Goal: Task Accomplishment & Management: Manage account settings

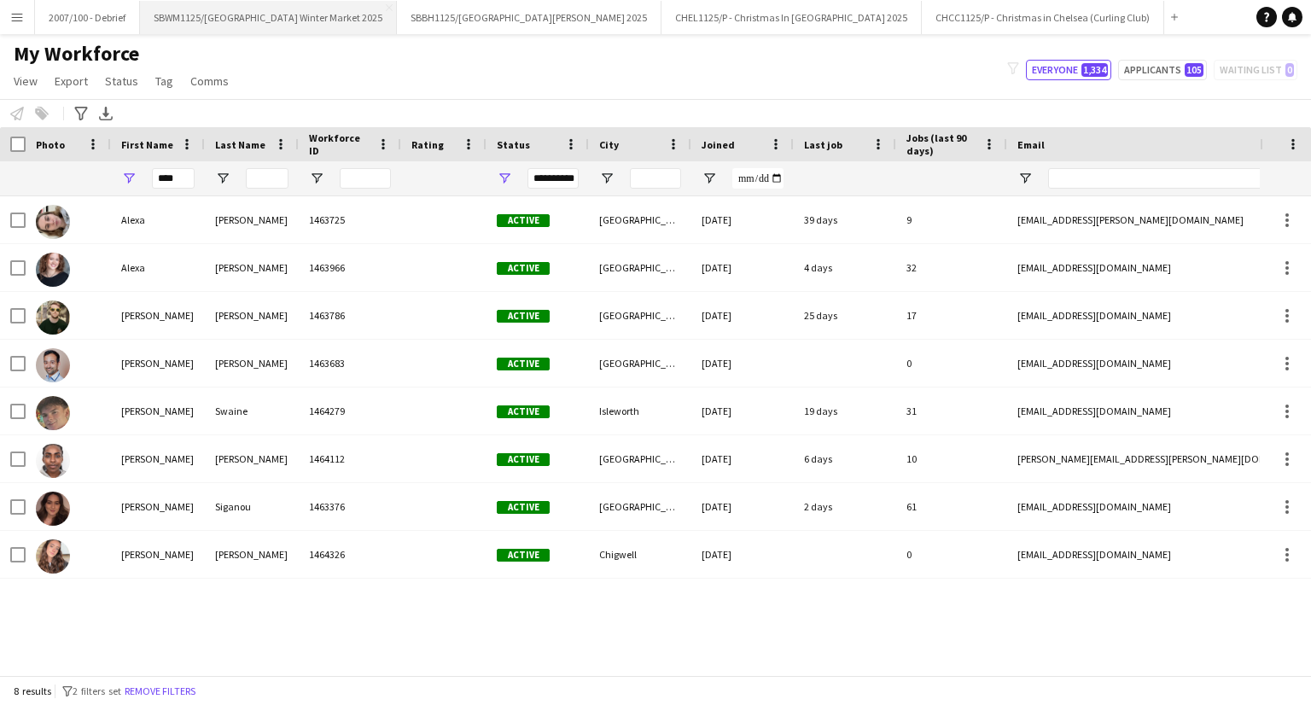
click at [338, 11] on button "SBWM1125/[GEOGRAPHIC_DATA] Winter Market 2025 Close" at bounding box center [268, 17] width 257 height 33
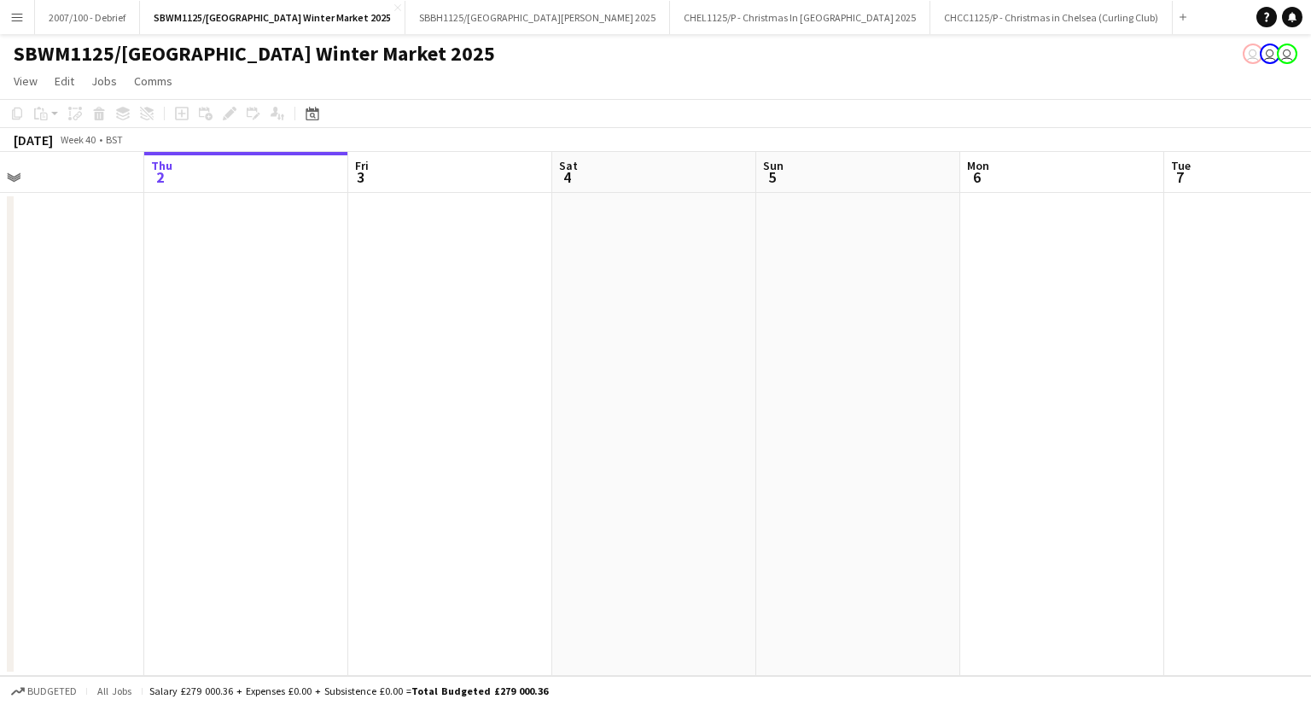
drag, startPoint x: 852, startPoint y: 221, endPoint x: 338, endPoint y: 311, distance: 521.5
click at [338, 311] on app-calendar-viewport "Mon 29 Tue 30 Wed 1 Thu 2 Fri 3 Sat 4 Sun 5 Mon 6 Tue 7 Wed 8 Thu 9 Fri 10" at bounding box center [655, 414] width 1311 height 524
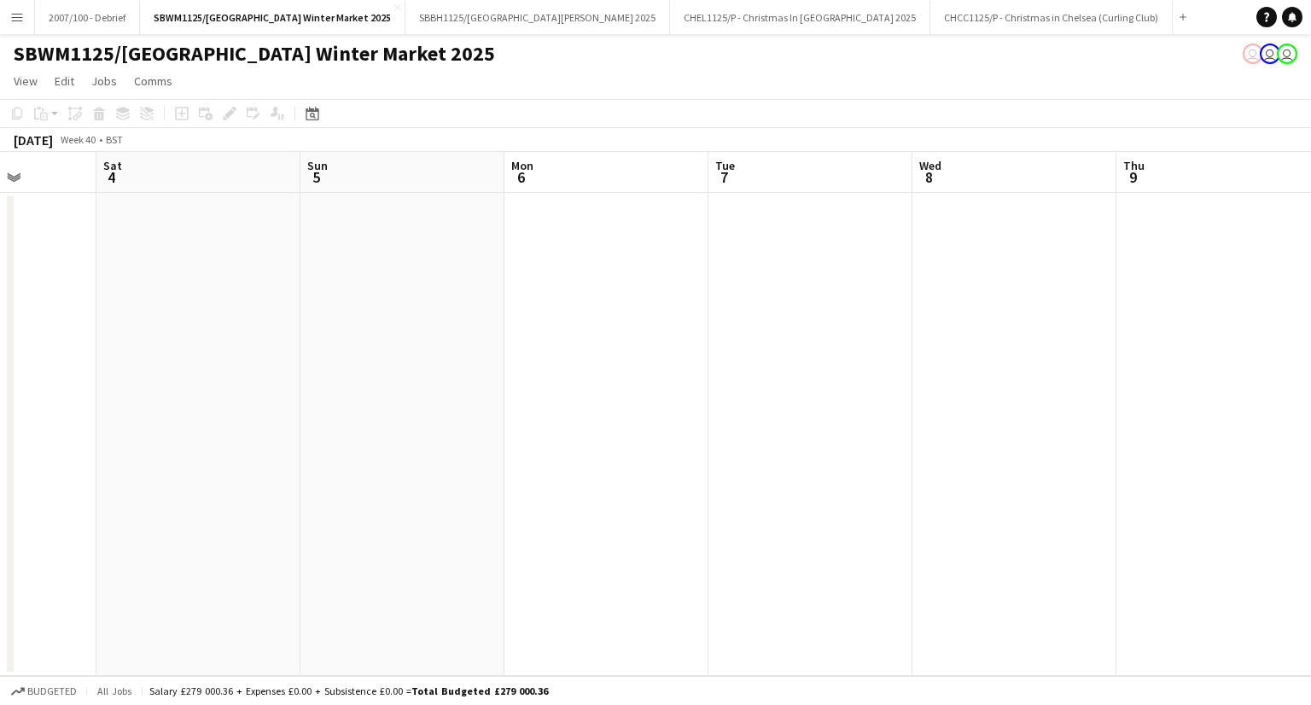
drag, startPoint x: 769, startPoint y: 276, endPoint x: 275, endPoint y: 346, distance: 498.8
click at [290, 343] on app-calendar-viewport "Wed 1 Thu 2 Fri 3 Sat 4 Sun 5 Mon 6 Tue 7 Wed 8 Thu 9 Fri 10 Sat 11 Sun 12" at bounding box center [655, 414] width 1311 height 524
drag, startPoint x: 695, startPoint y: 357, endPoint x: 246, endPoint y: 431, distance: 454.9
click at [334, 416] on app-calendar-viewport "Fri 3 Sat 4 Sun 5 Mon 6 Tue 7 Wed 8 Thu 9 Fri 10 Sat 11 Sun 12 Mon 13 Tue 14" at bounding box center [655, 414] width 1311 height 524
drag, startPoint x: 676, startPoint y: 380, endPoint x: 221, endPoint y: 438, distance: 458.5
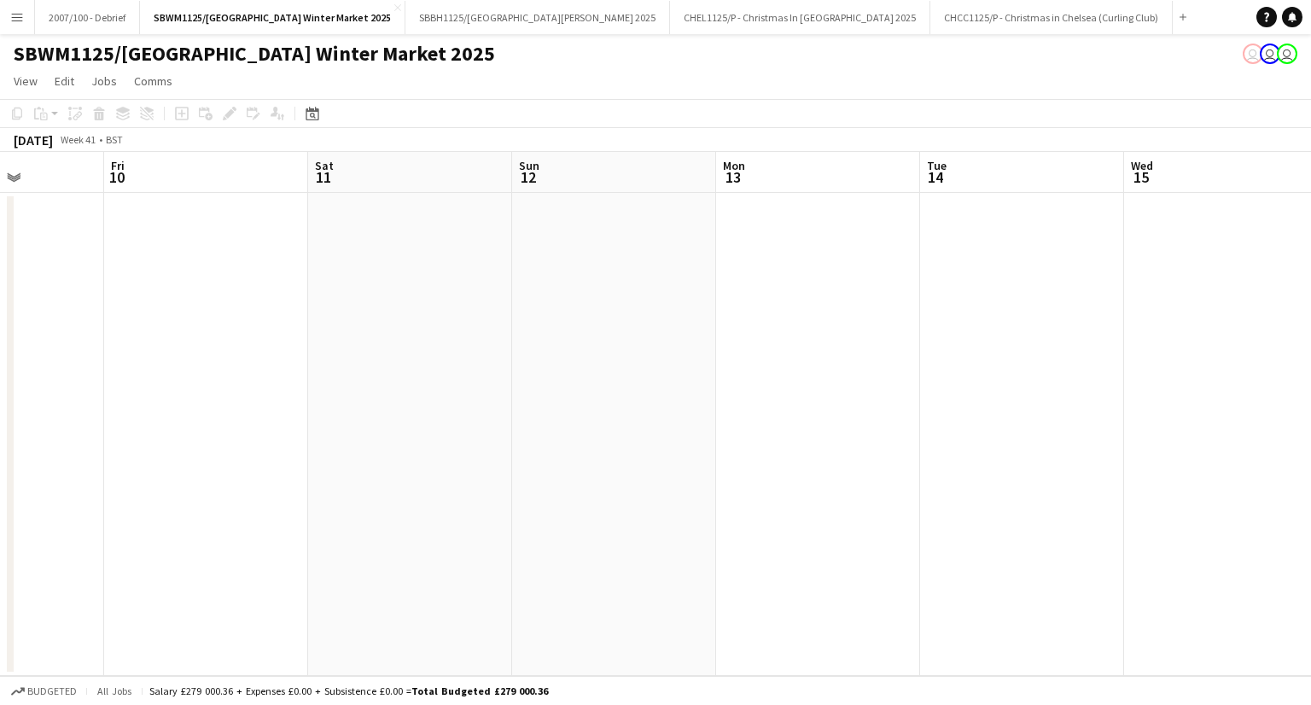
click at [215, 442] on app-calendar-viewport "Tue 7 Wed 8 Thu 9 Fri 10 Sat 11 Sun 12 Mon 13 Tue 14 Wed 15 Thu 16 Fri 17 Sat 18" at bounding box center [655, 414] width 1311 height 524
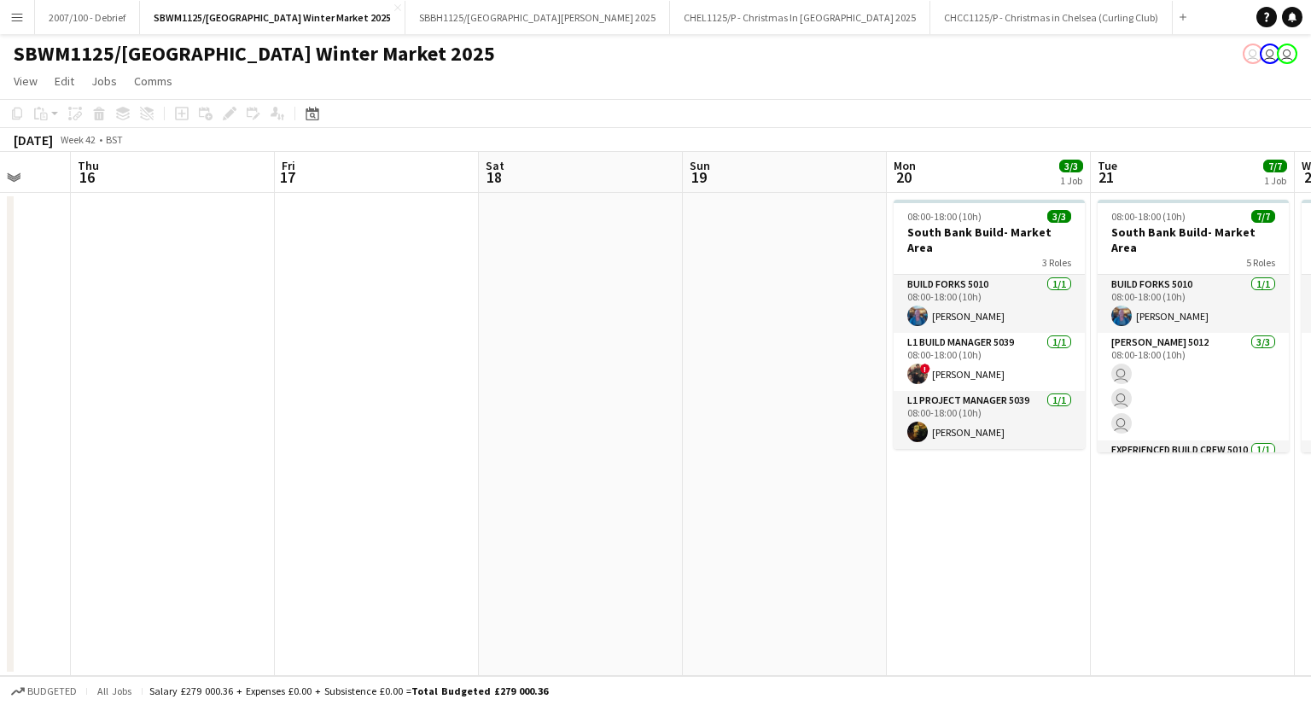
drag, startPoint x: 46, startPoint y: 487, endPoint x: 560, endPoint y: 381, distance: 524.4
click at [34, 487] on app-calendar-viewport "Sat 11 Sun 12 Mon 13 Tue 14 Wed 15 Thu 16 Fri 17 Sat 18 Sun 19 Mon 20 3/3 1 Job…" at bounding box center [655, 414] width 1311 height 524
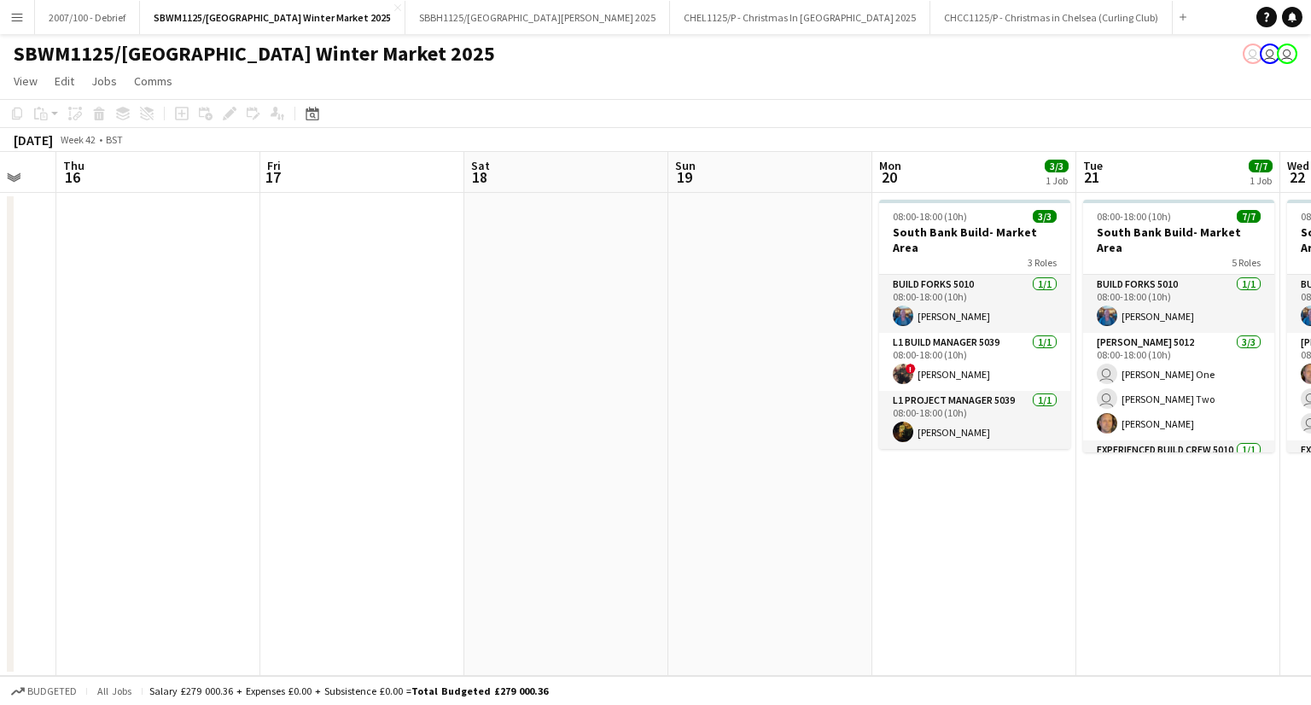
drag, startPoint x: 609, startPoint y: 385, endPoint x: 311, endPoint y: 440, distance: 303.7
click at [311, 440] on app-calendar-viewport "Mon 13 Tue 14 Wed 15 Thu 16 Fri 17 Sat 18 Sun 19 Mon 20 3/3 1 Job Tue 21 7/7 1 …" at bounding box center [655, 414] width 1311 height 524
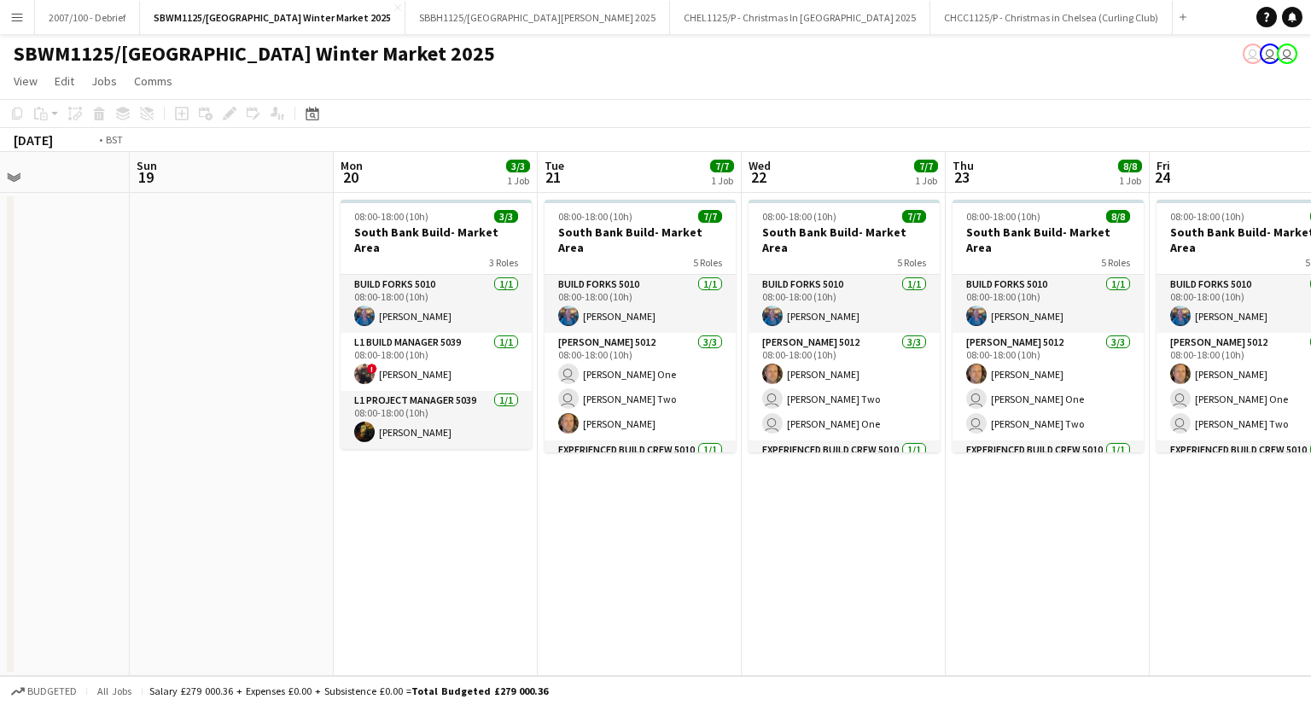
drag, startPoint x: 709, startPoint y: 380, endPoint x: 31, endPoint y: 482, distance: 686.0
click at [27, 484] on app-calendar-viewport "Wed 15 Thu 16 Fri 17 Sat 18 Sun 19 Mon 20 3/3 1 Job Tue 21 7/7 1 Job Wed 22 7/7…" at bounding box center [655, 414] width 1311 height 524
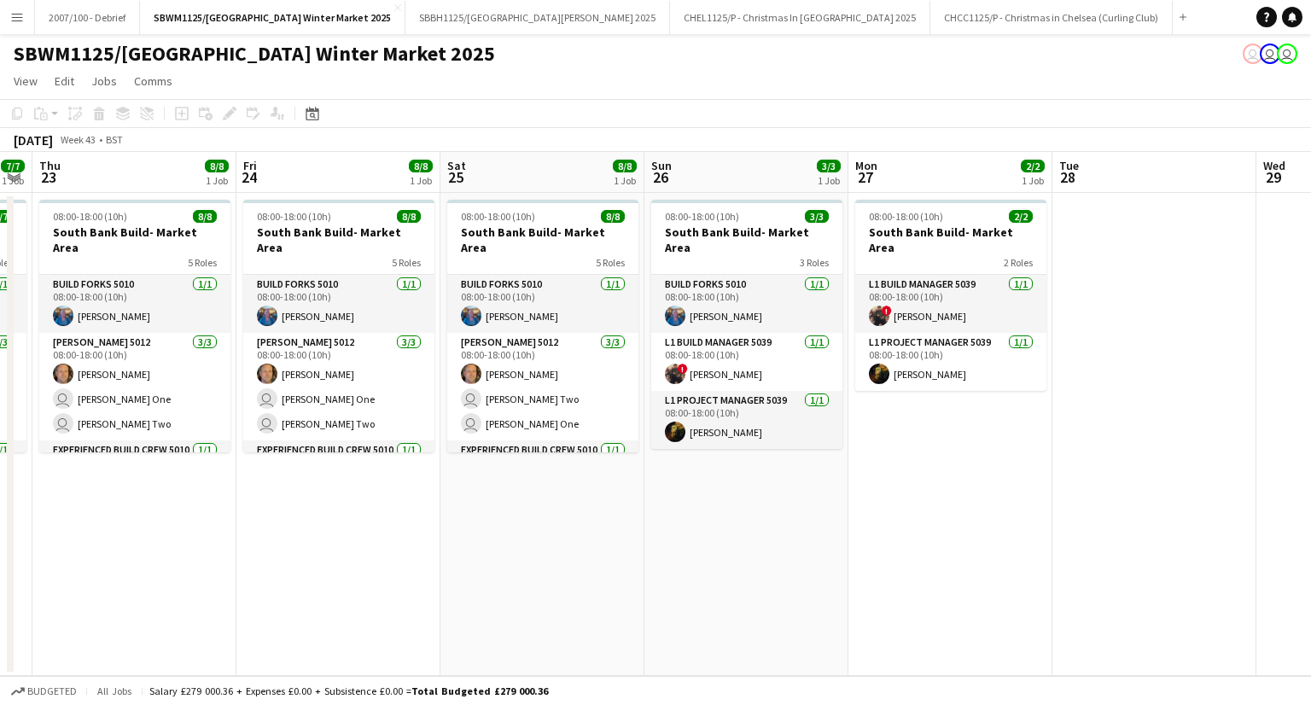
drag, startPoint x: 933, startPoint y: 421, endPoint x: 179, endPoint y: 513, distance: 759.0
click at [179, 513] on app-calendar-viewport "Sun 19 Mon 20 3/3 1 Job Tue 21 7/7 1 Job Wed 22 7/7 1 Job Thu 23 8/8 1 Job Fri …" at bounding box center [655, 414] width 1311 height 524
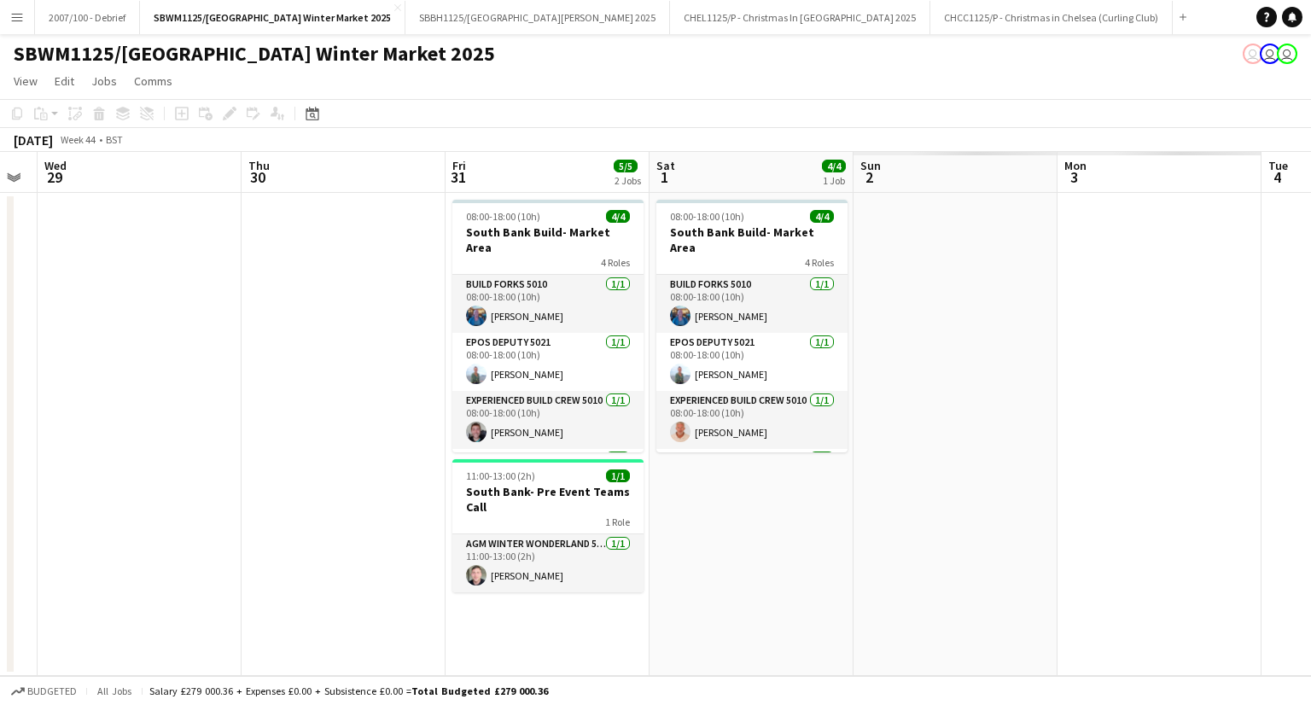
drag, startPoint x: 288, startPoint y: 538, endPoint x: 249, endPoint y: 533, distance: 38.6
click at [0, 574] on html "Menu Boards Boards Boards All jobs Status Workforce Workforce My Workforce Recr…" at bounding box center [655, 352] width 1311 height 705
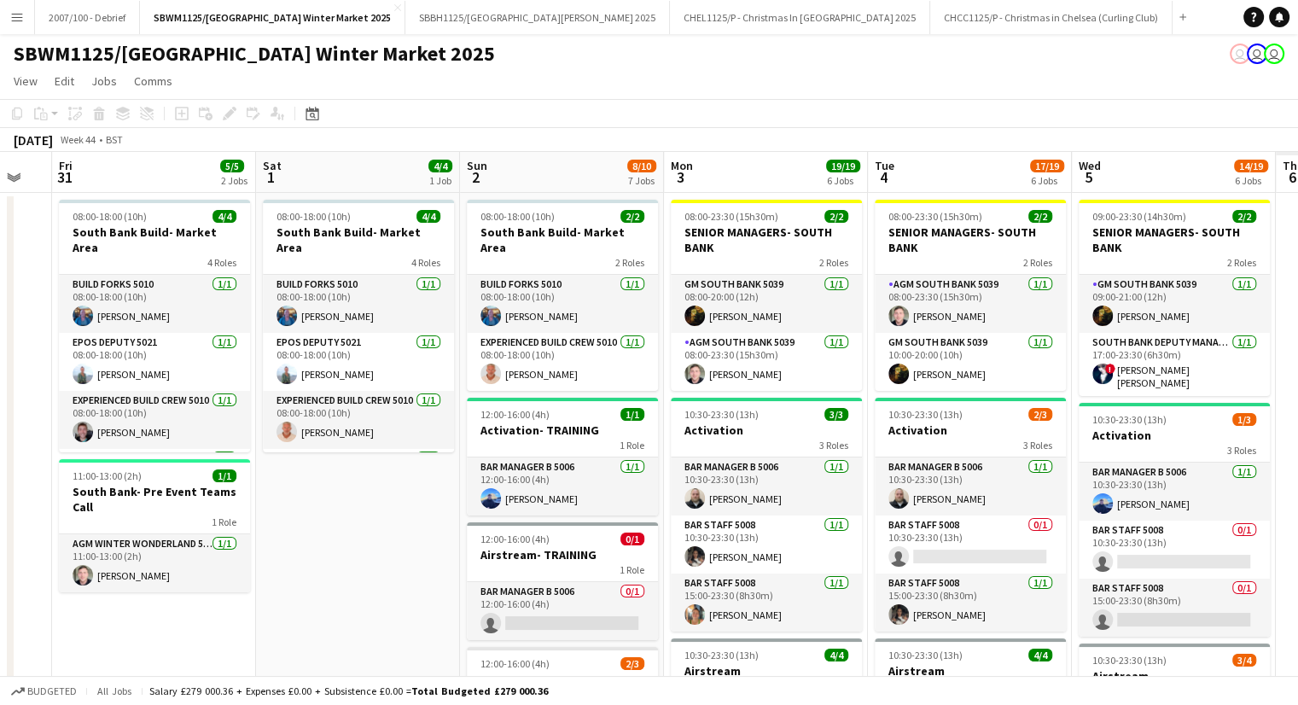
scroll to position [0, 538]
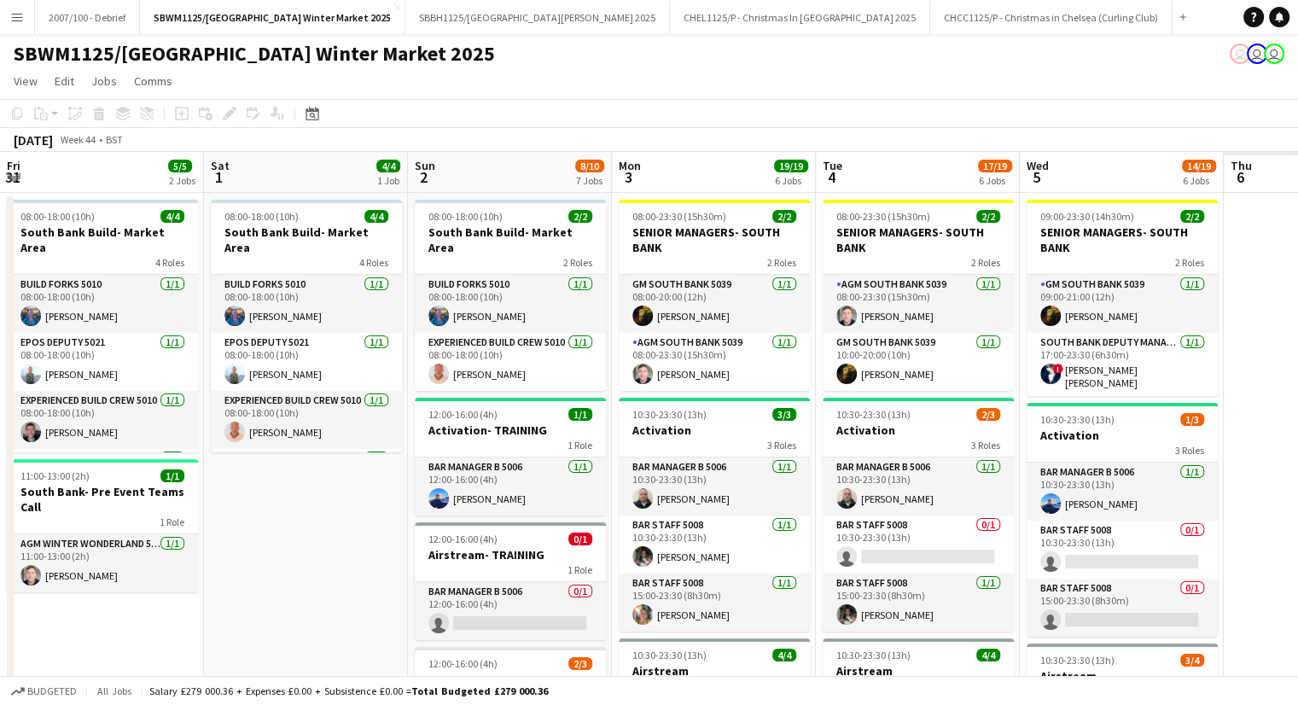
drag, startPoint x: 380, startPoint y: 537, endPoint x: -20, endPoint y: 571, distance: 401.6
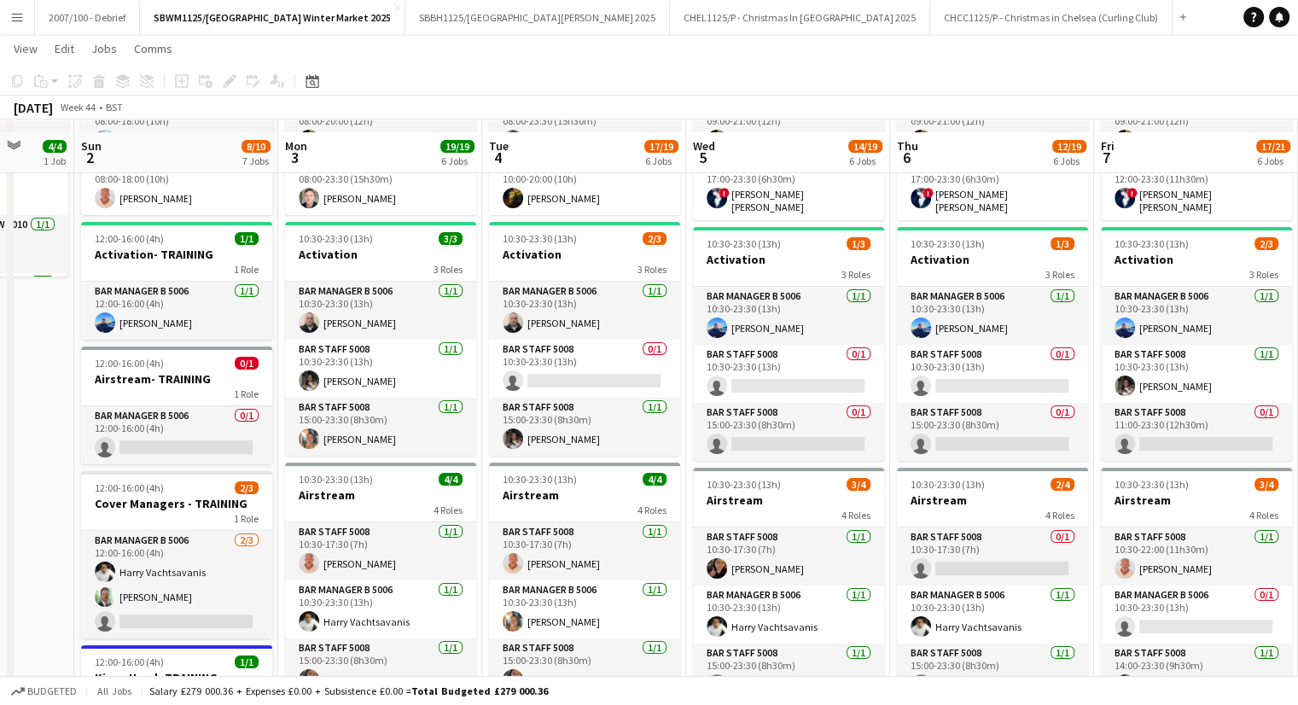
scroll to position [171, 0]
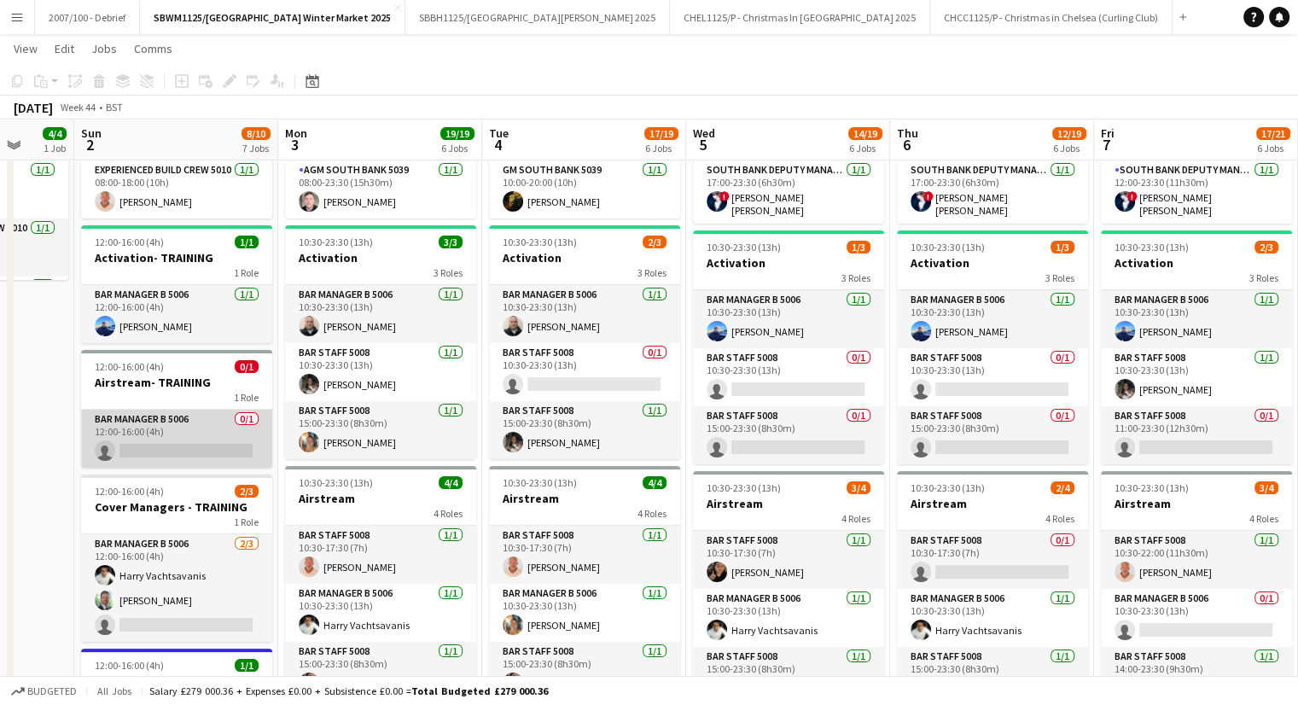
click at [179, 410] on app-card-role "Bar Manager B 5006 0/1 12:00-16:00 (4h) single-neutral-actions" at bounding box center [176, 439] width 191 height 58
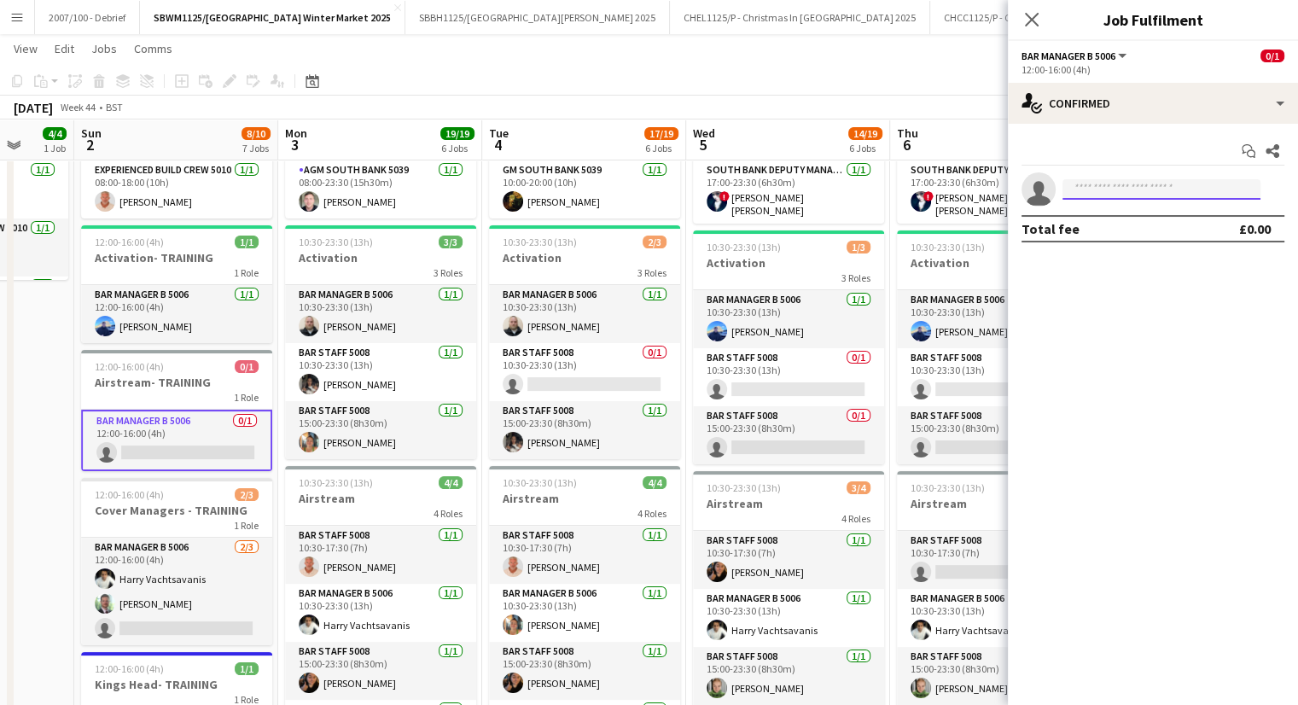
click at [1108, 196] on input at bounding box center [1161, 189] width 198 height 20
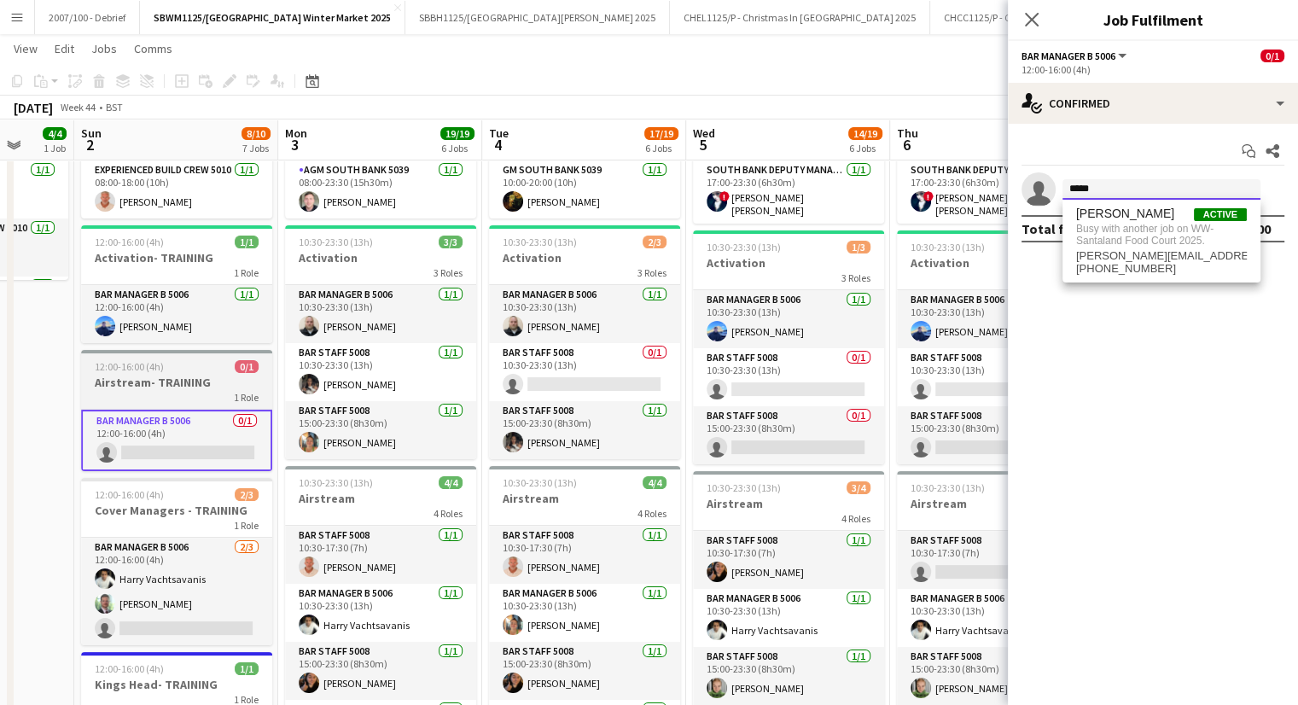
type input "*****"
click at [113, 390] on div "1 Role" at bounding box center [176, 397] width 191 height 14
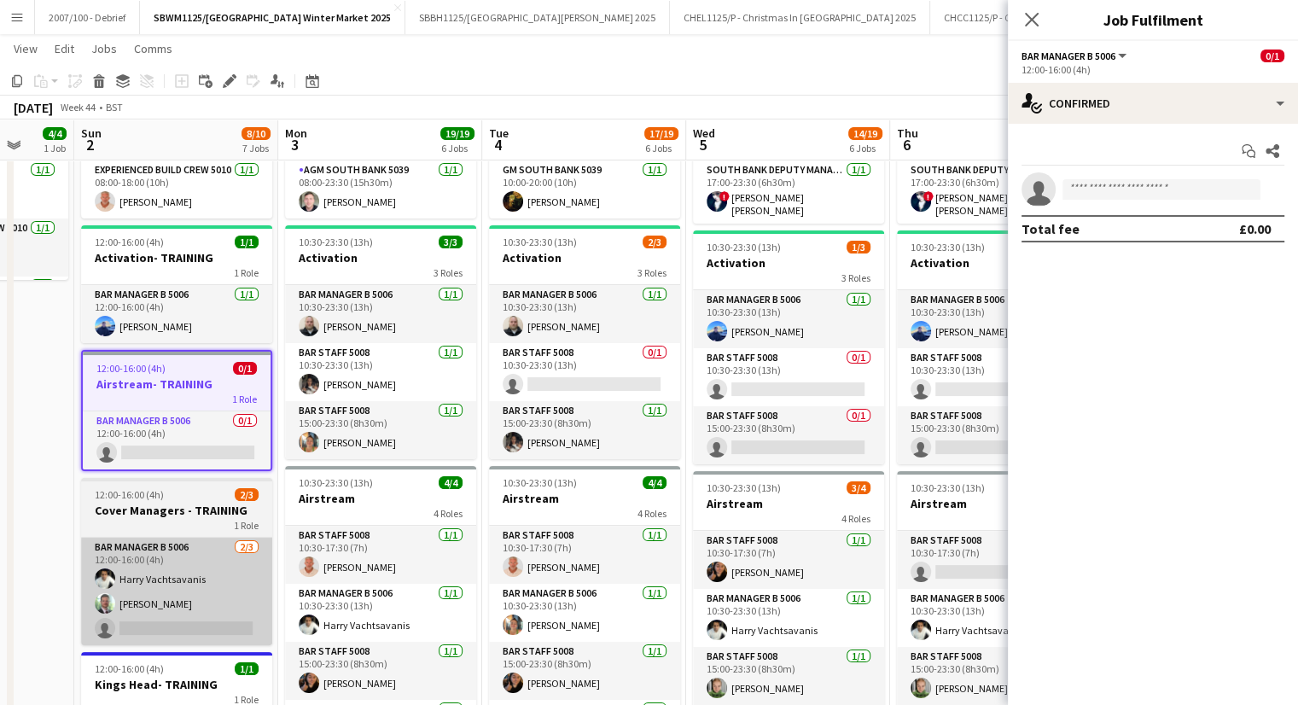
drag, startPoint x: 113, startPoint y: 380, endPoint x: 190, endPoint y: 547, distance: 184.4
click at [447, 503] on h3 "Airstream" at bounding box center [380, 498] width 191 height 15
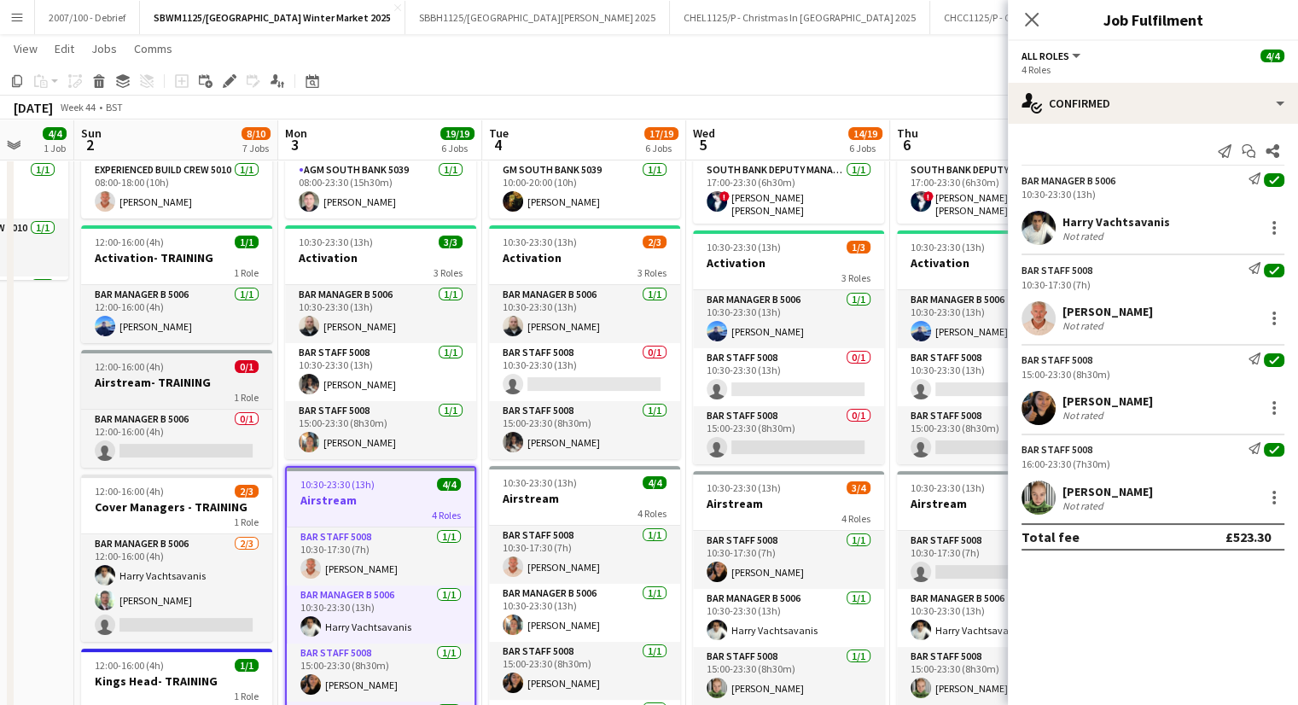
click at [148, 360] on span "12:00-16:00 (4h)" at bounding box center [129, 366] width 69 height 13
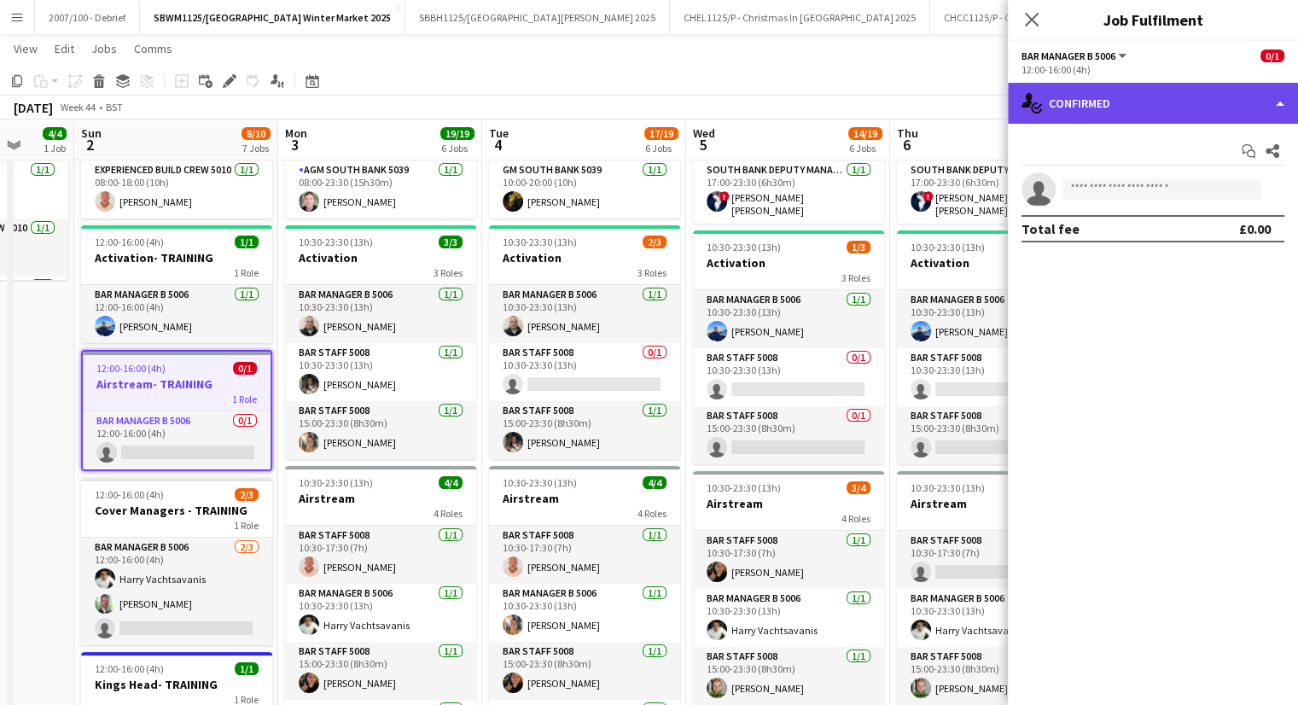
click at [1150, 112] on div "single-neutral-actions-check-2 Confirmed" at bounding box center [1153, 103] width 290 height 41
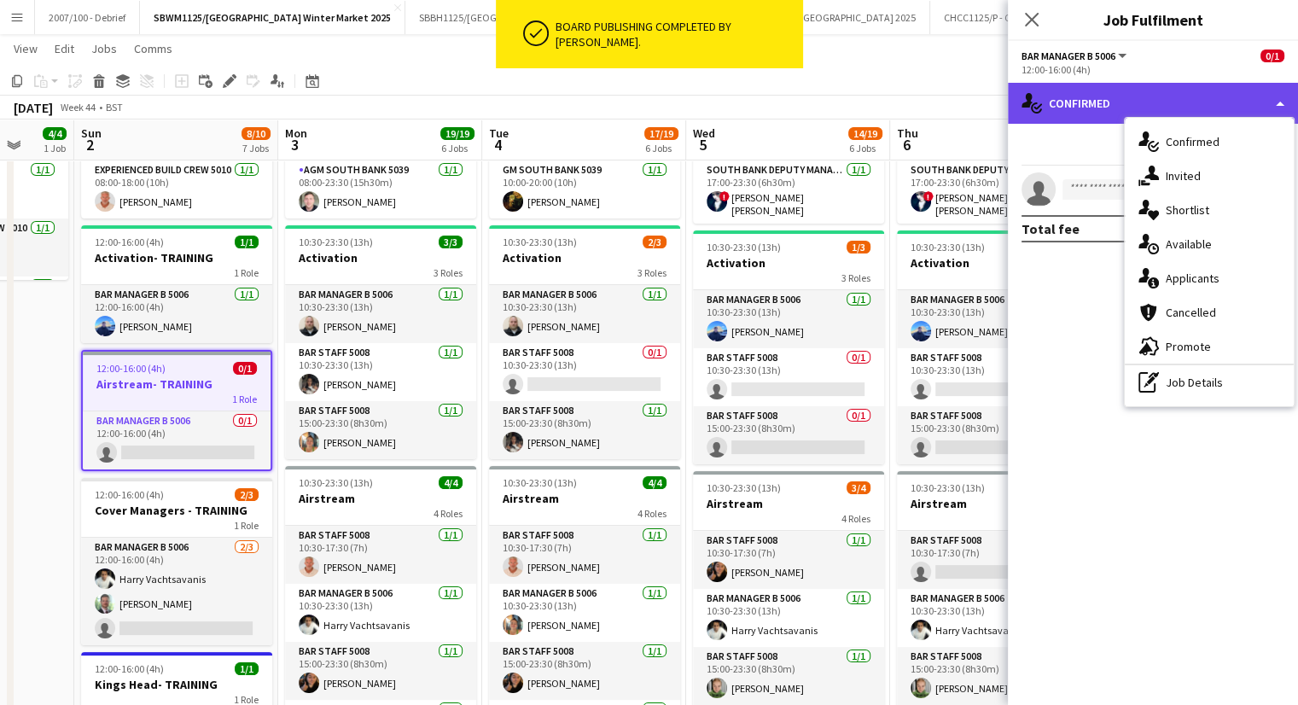
click at [1114, 96] on div "single-neutral-actions-check-2 Confirmed" at bounding box center [1153, 103] width 290 height 41
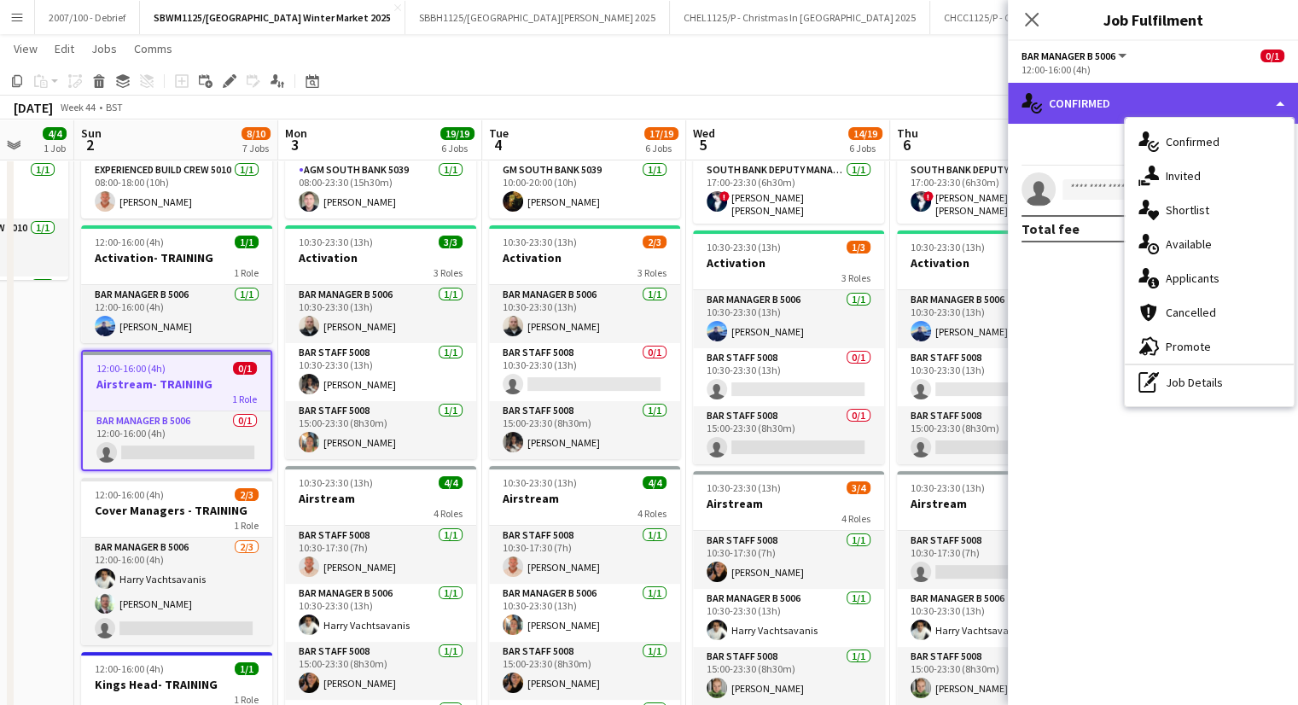
click at [1114, 96] on div "single-neutral-actions-check-2 Confirmed" at bounding box center [1153, 103] width 290 height 41
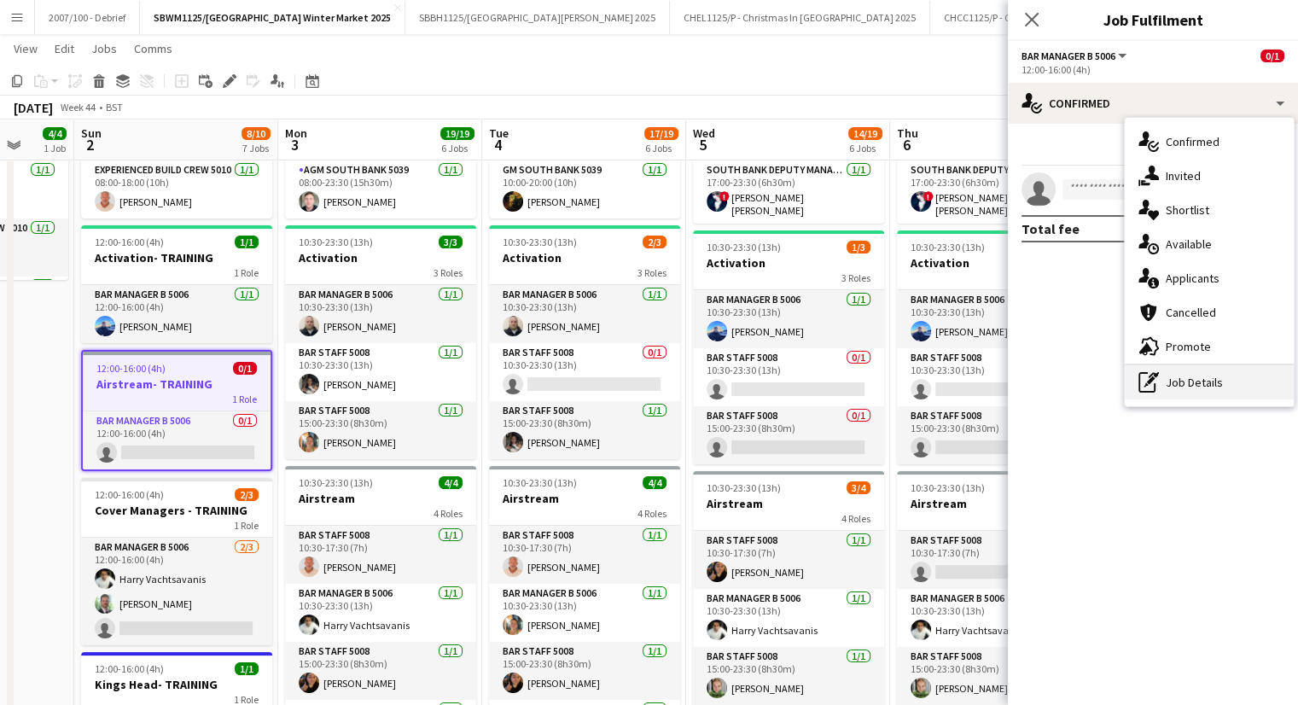
click at [1227, 391] on div "pen-write Job Details" at bounding box center [1209, 382] width 169 height 34
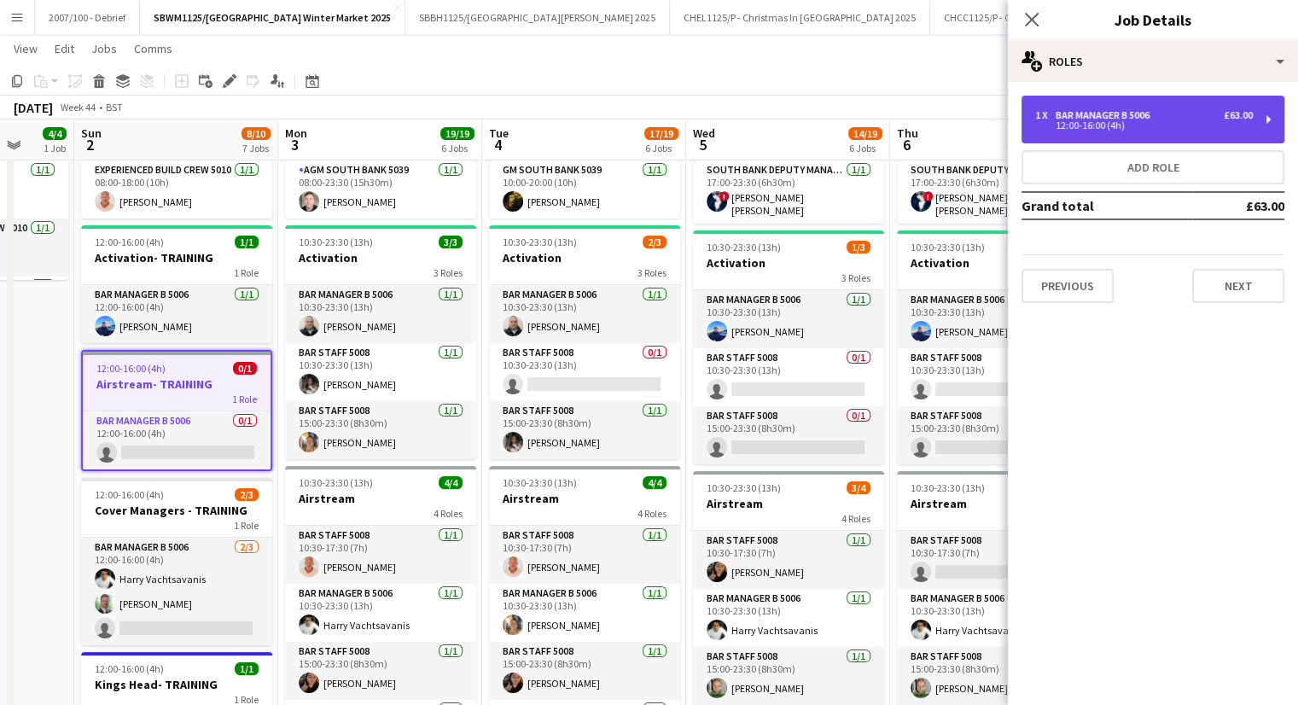
click at [1117, 114] on div "Bar Manager B 5006" at bounding box center [1105, 115] width 101 height 12
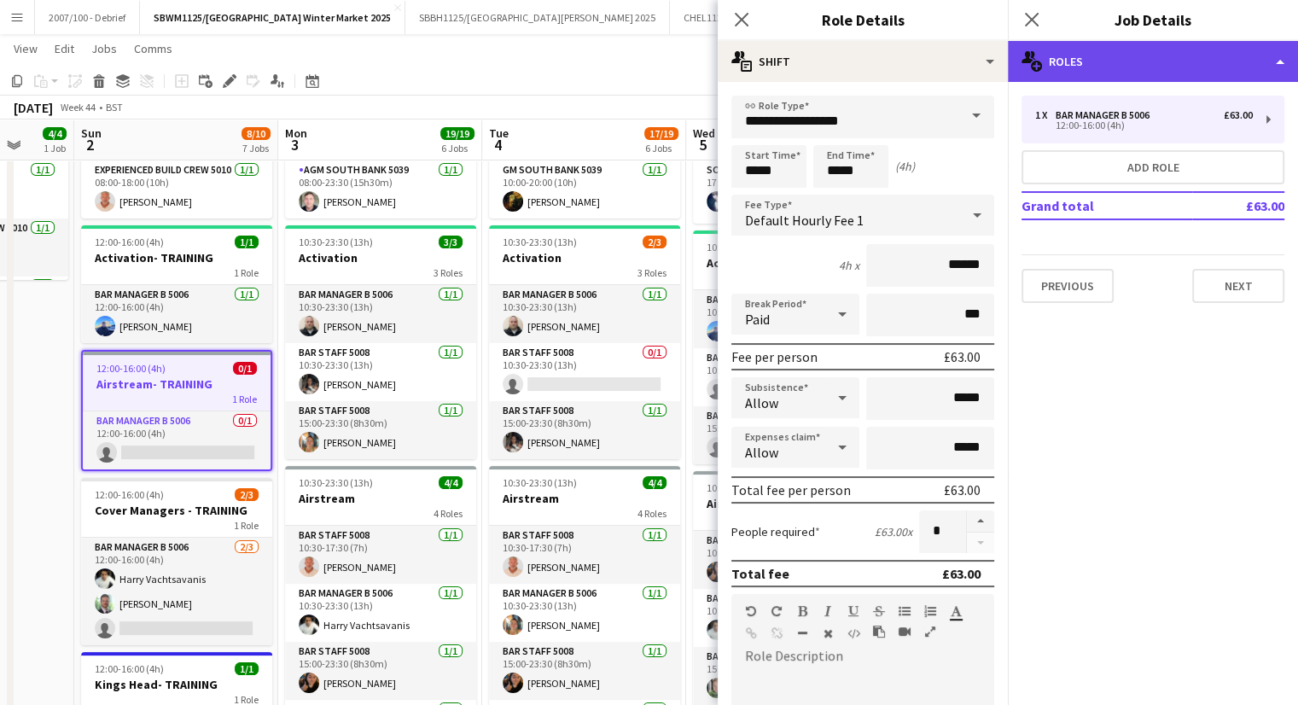
click at [1102, 63] on div "multiple-users-add Roles" at bounding box center [1153, 61] width 290 height 41
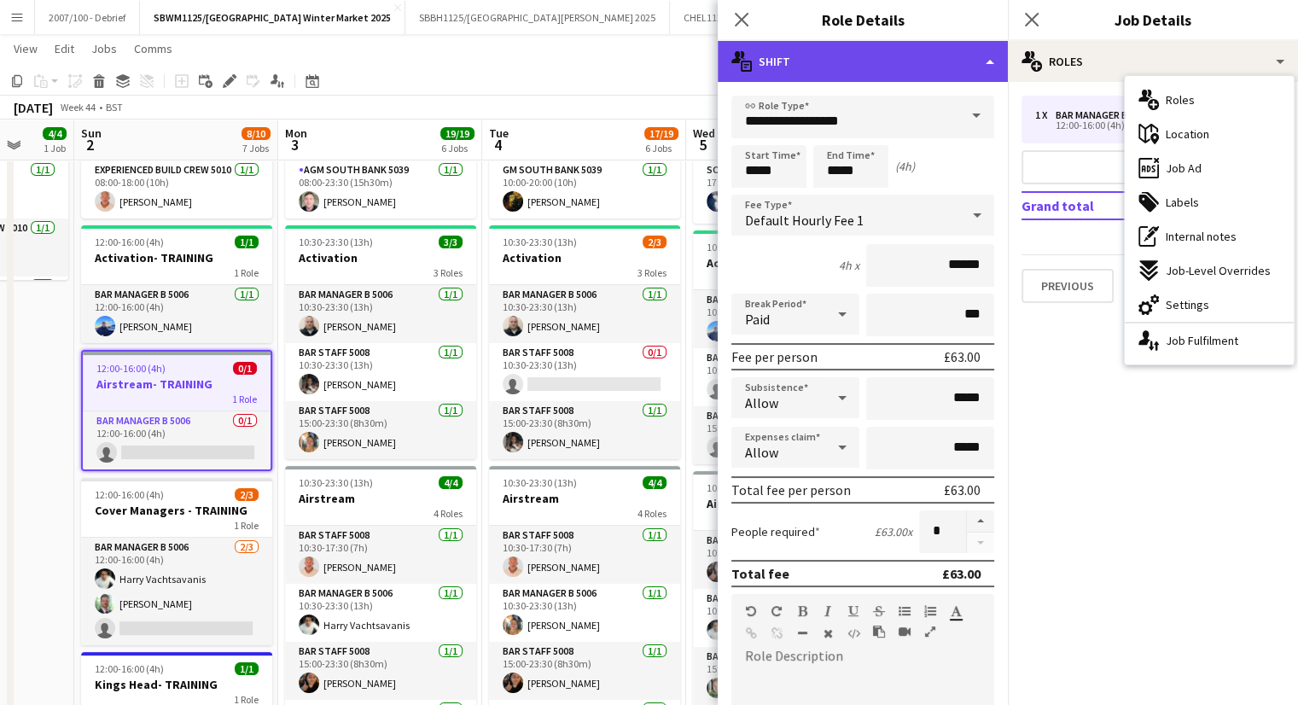
click at [960, 77] on div "multiple-actions-text Shift" at bounding box center [863, 61] width 290 height 41
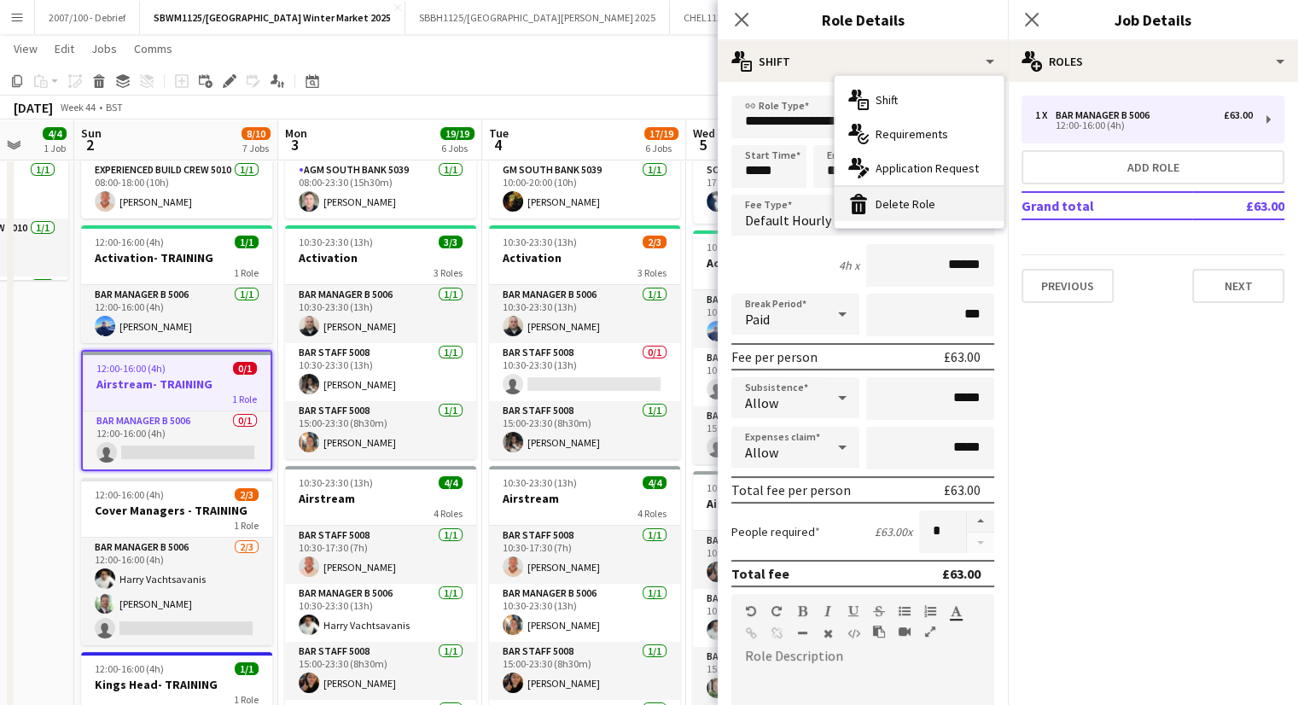
click at [939, 202] on div "bin-2 Delete Role" at bounding box center [918, 204] width 169 height 34
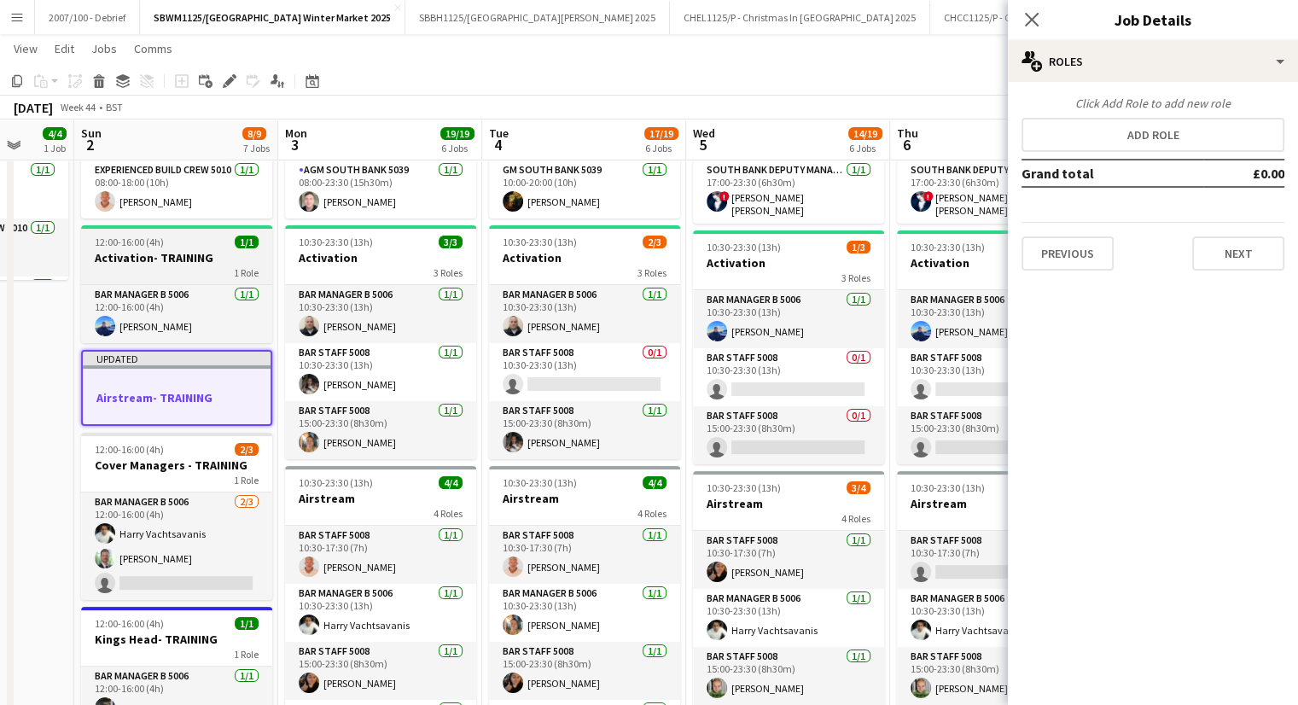
click at [164, 250] on h3 "Activation- TRAINING" at bounding box center [176, 257] width 191 height 15
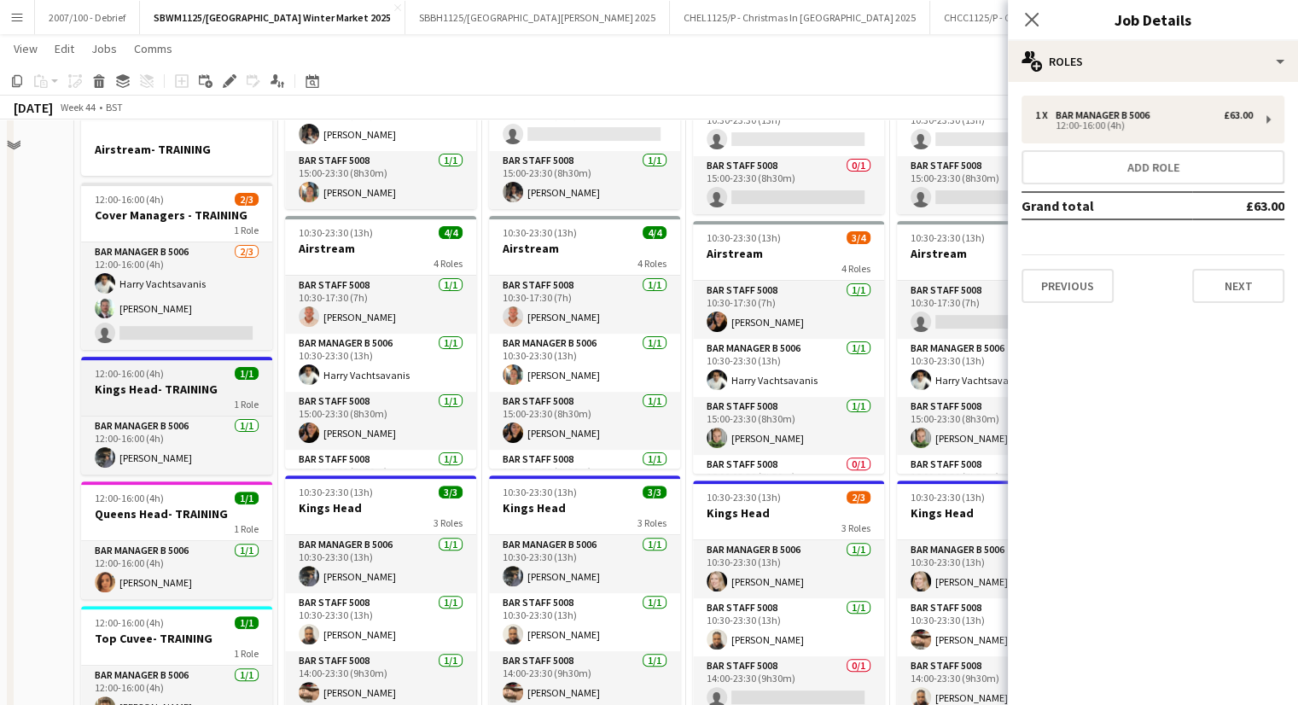
scroll to position [427, 0]
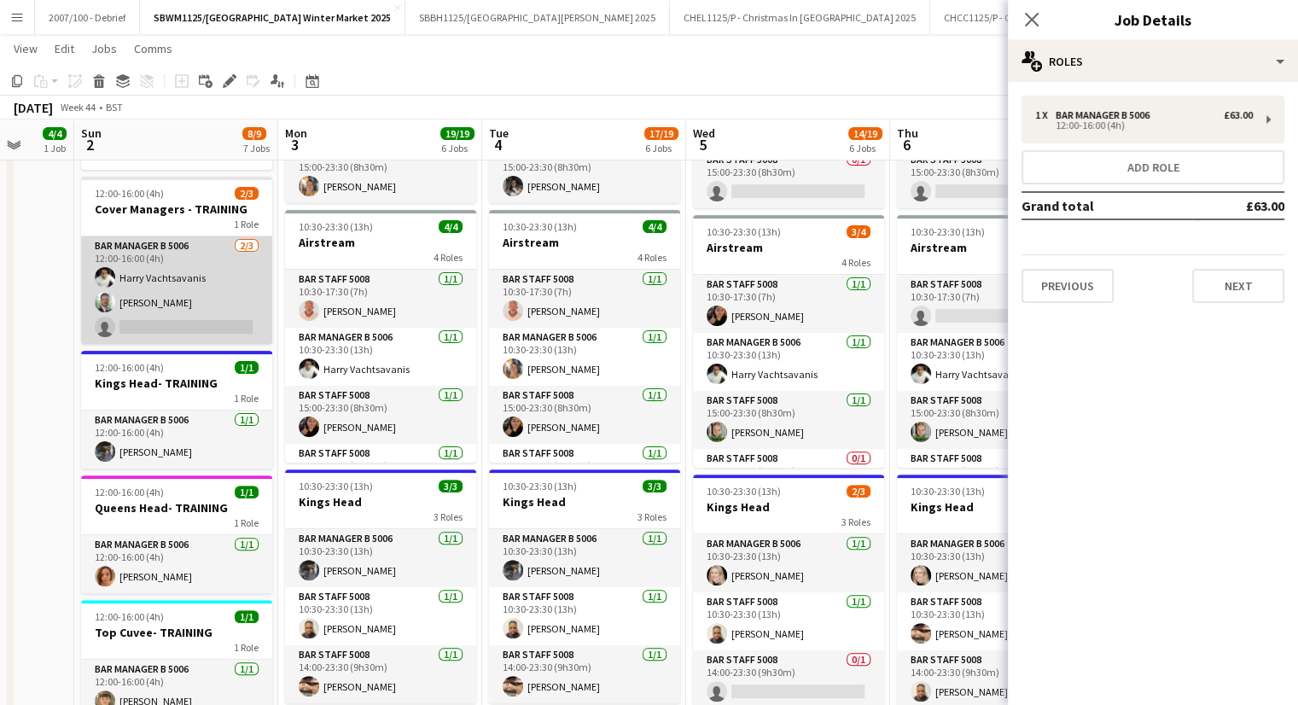
click at [178, 313] on app-card-role "Bar Manager B 5006 [DATE] 12:00-16:00 (4h) [PERSON_NAME] [PERSON_NAME] single-n…" at bounding box center [176, 290] width 191 height 108
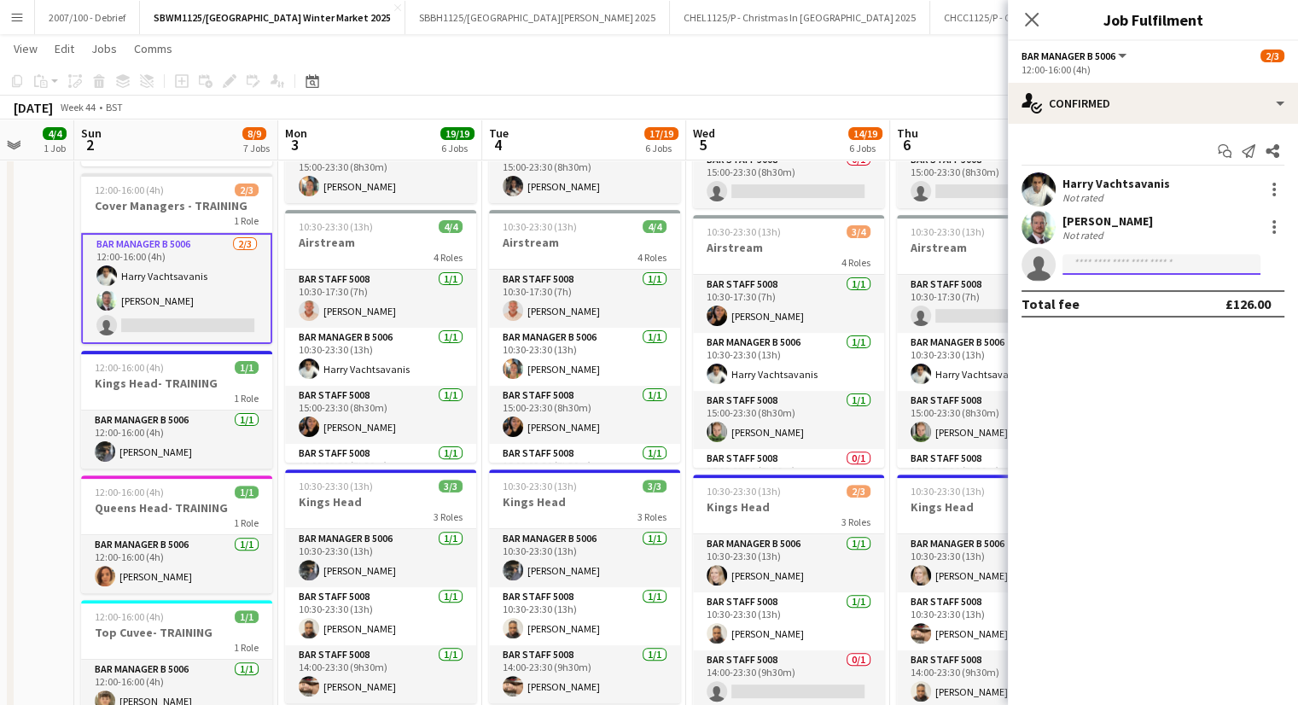
click at [1108, 267] on input at bounding box center [1161, 264] width 198 height 20
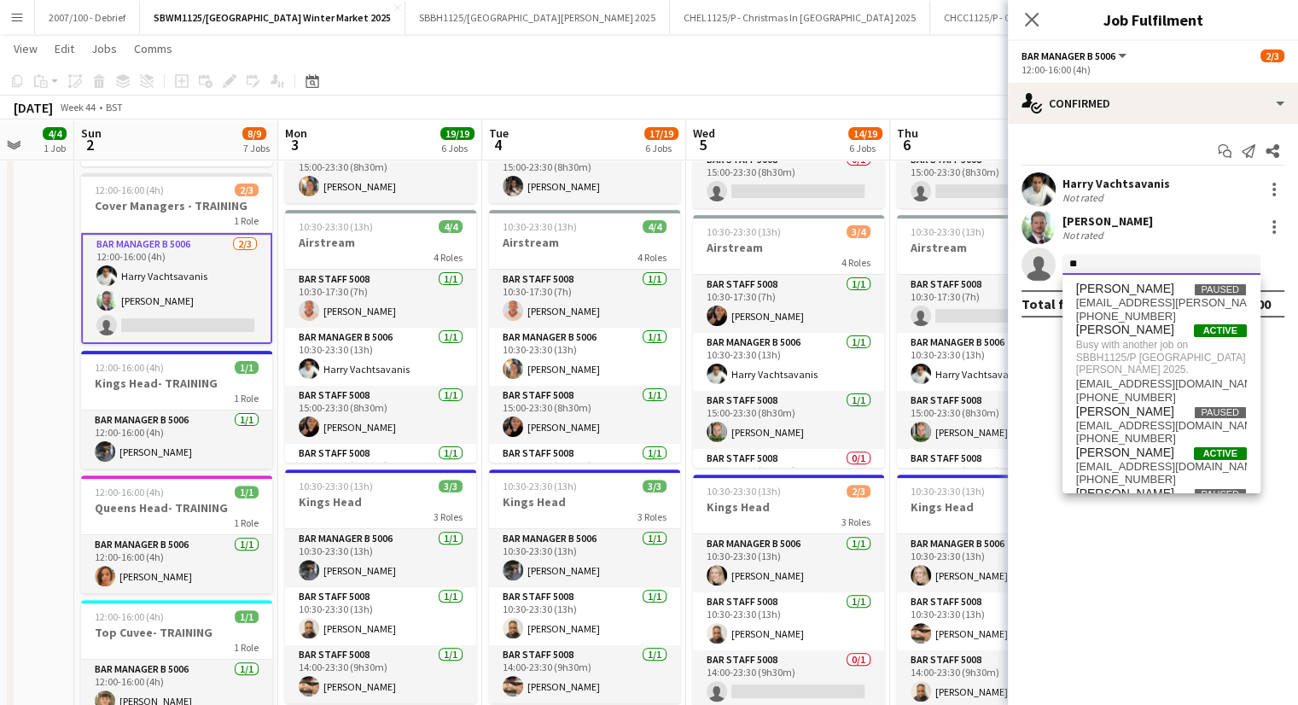
type input "*"
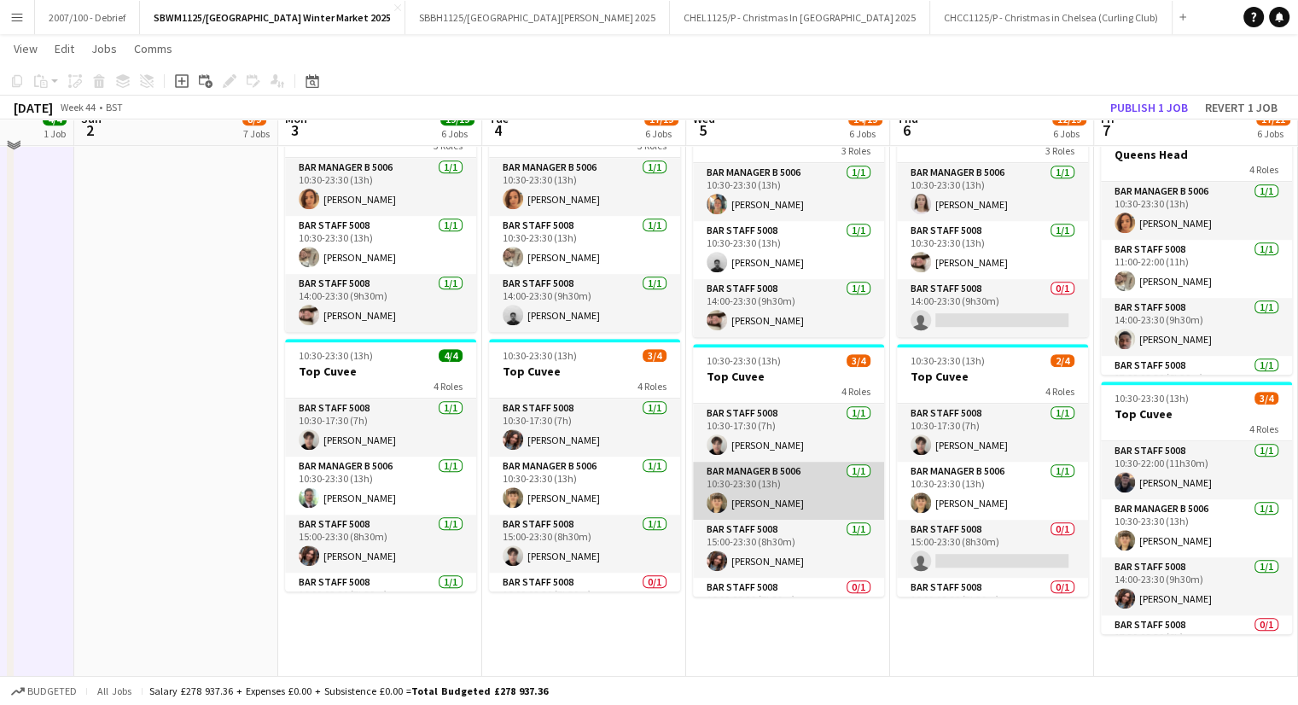
scroll to position [1045, 0]
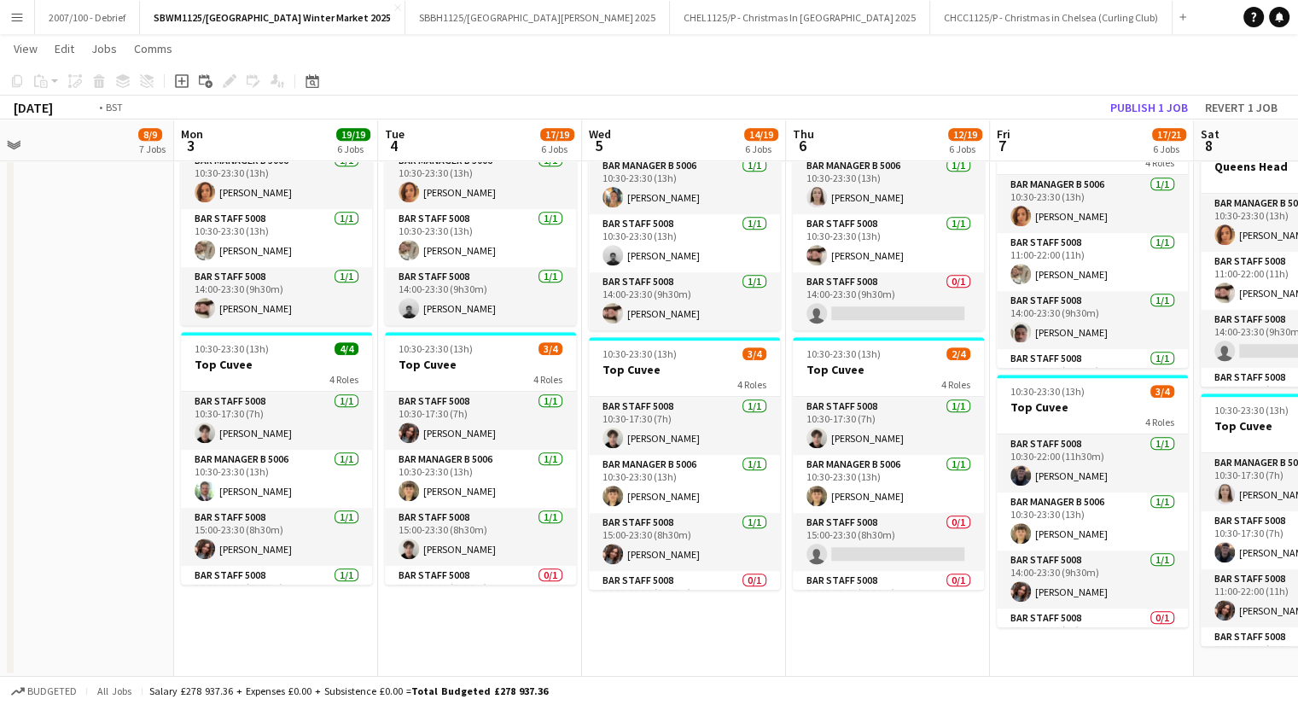
drag, startPoint x: 980, startPoint y: 532, endPoint x: 188, endPoint y: 637, distance: 798.8
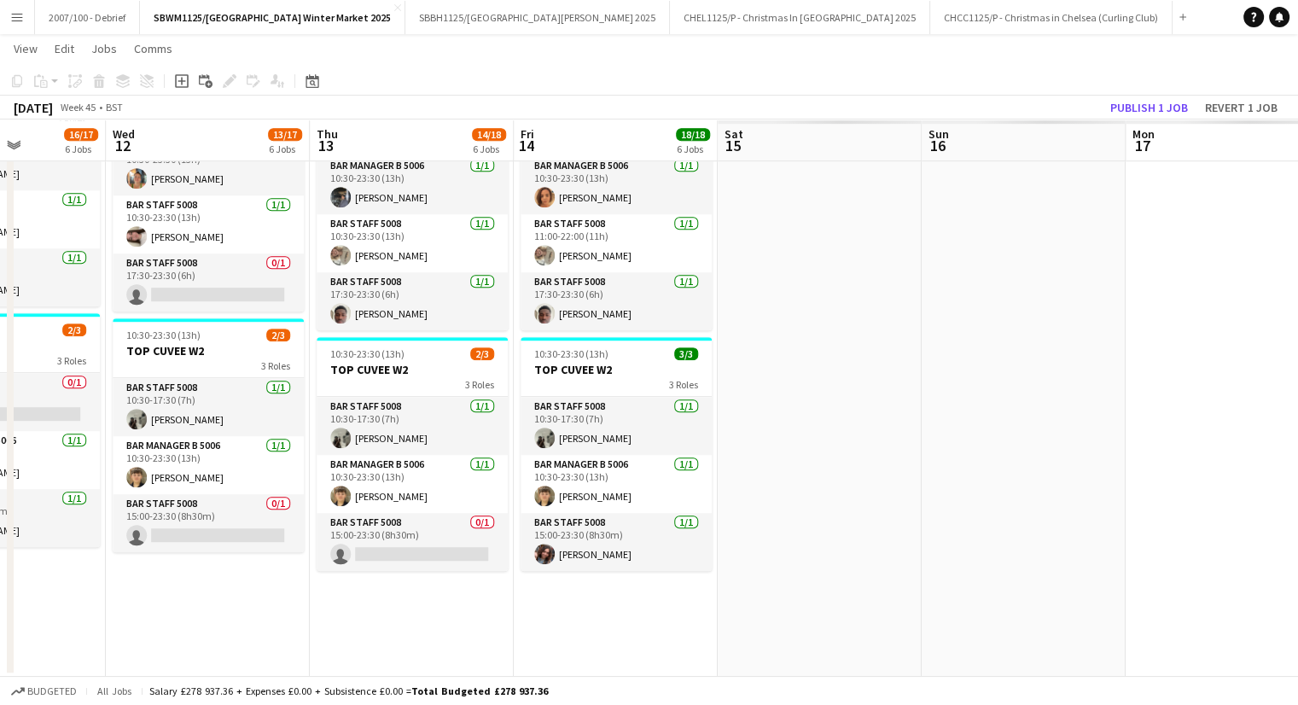
drag, startPoint x: 502, startPoint y: 448, endPoint x: -91, endPoint y: 526, distance: 598.1
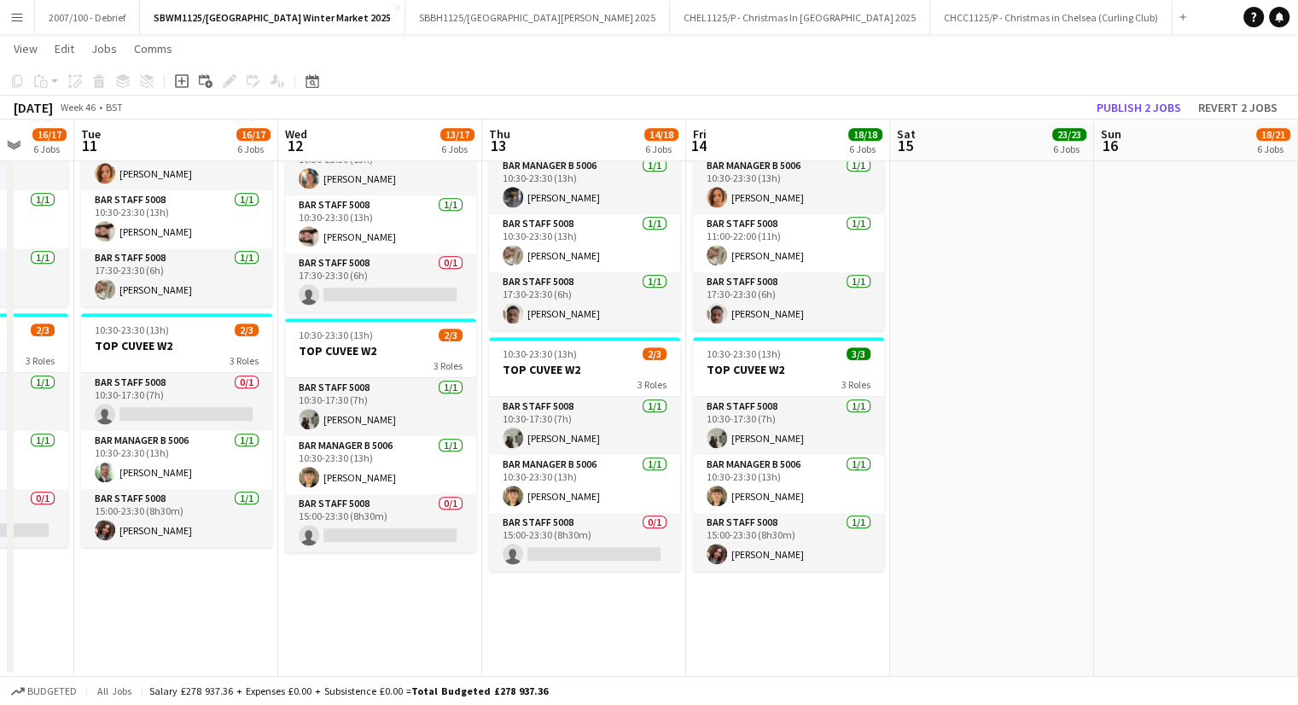
drag, startPoint x: 244, startPoint y: 503, endPoint x: -89, endPoint y: 540, distance: 334.8
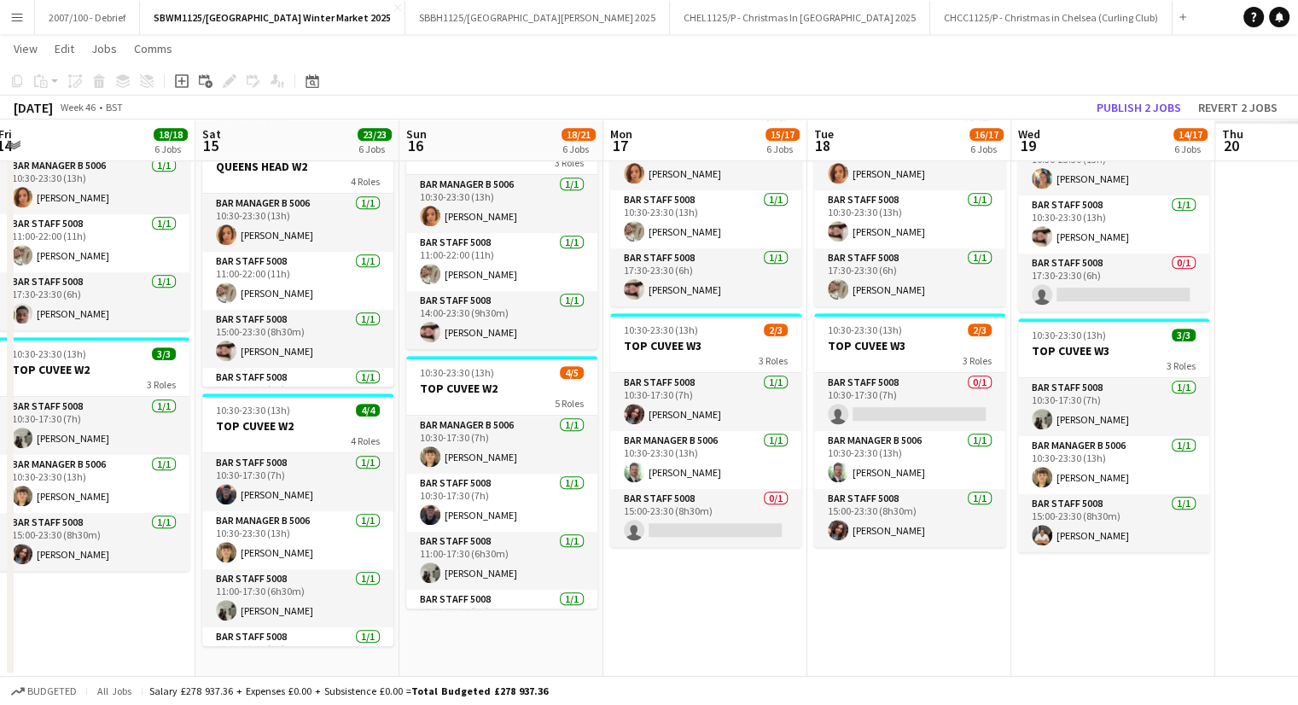
drag, startPoint x: 565, startPoint y: 522, endPoint x: 39, endPoint y: 567, distance: 527.5
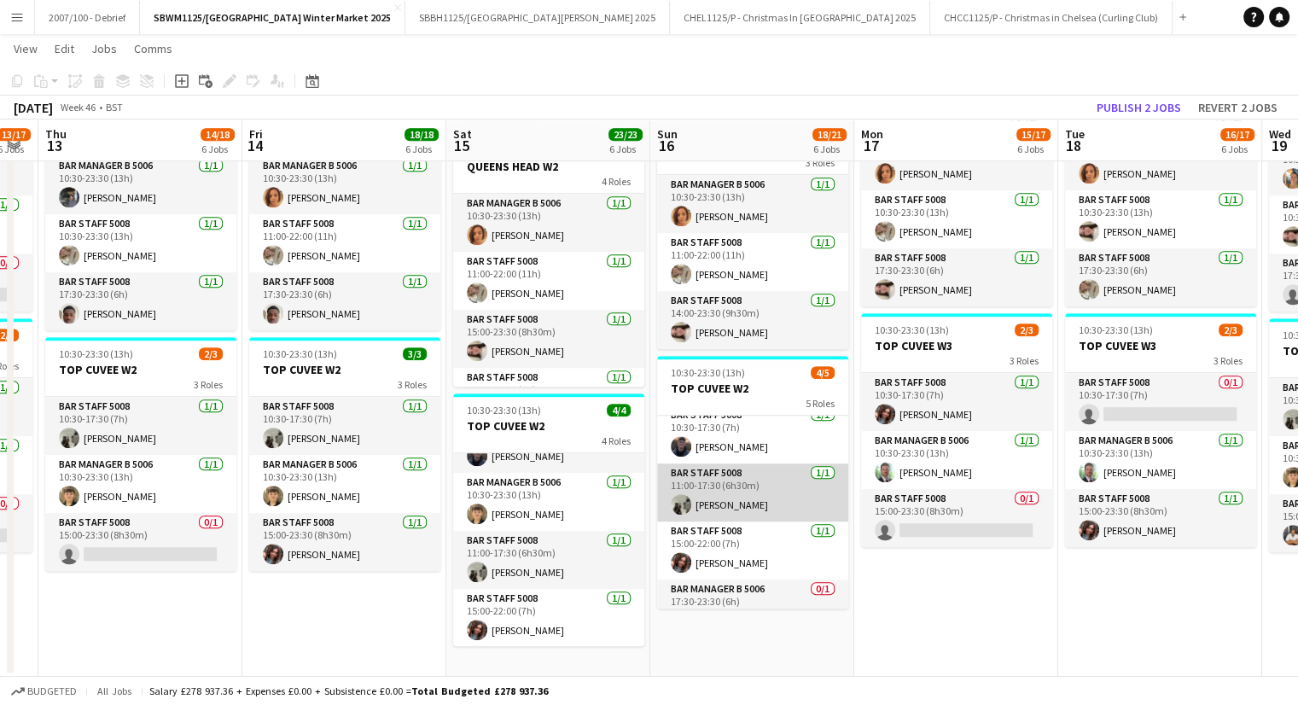
scroll to position [96, 0]
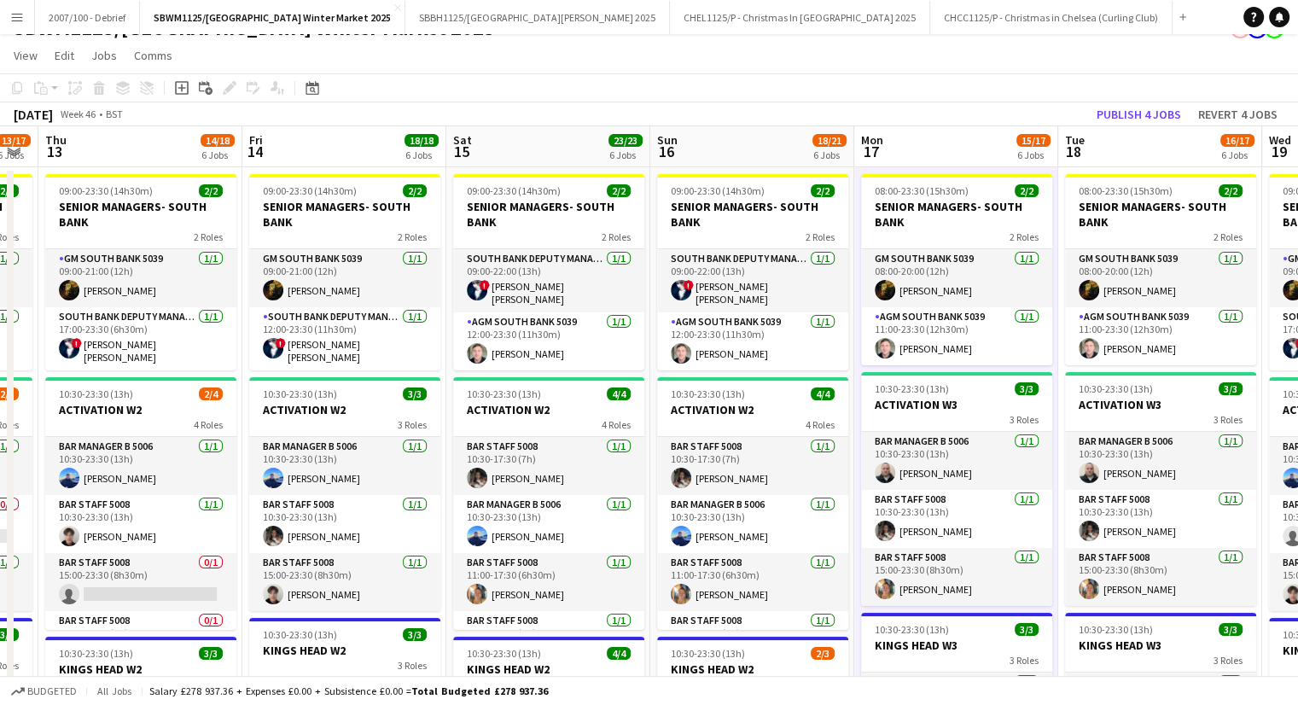
scroll to position [0, 0]
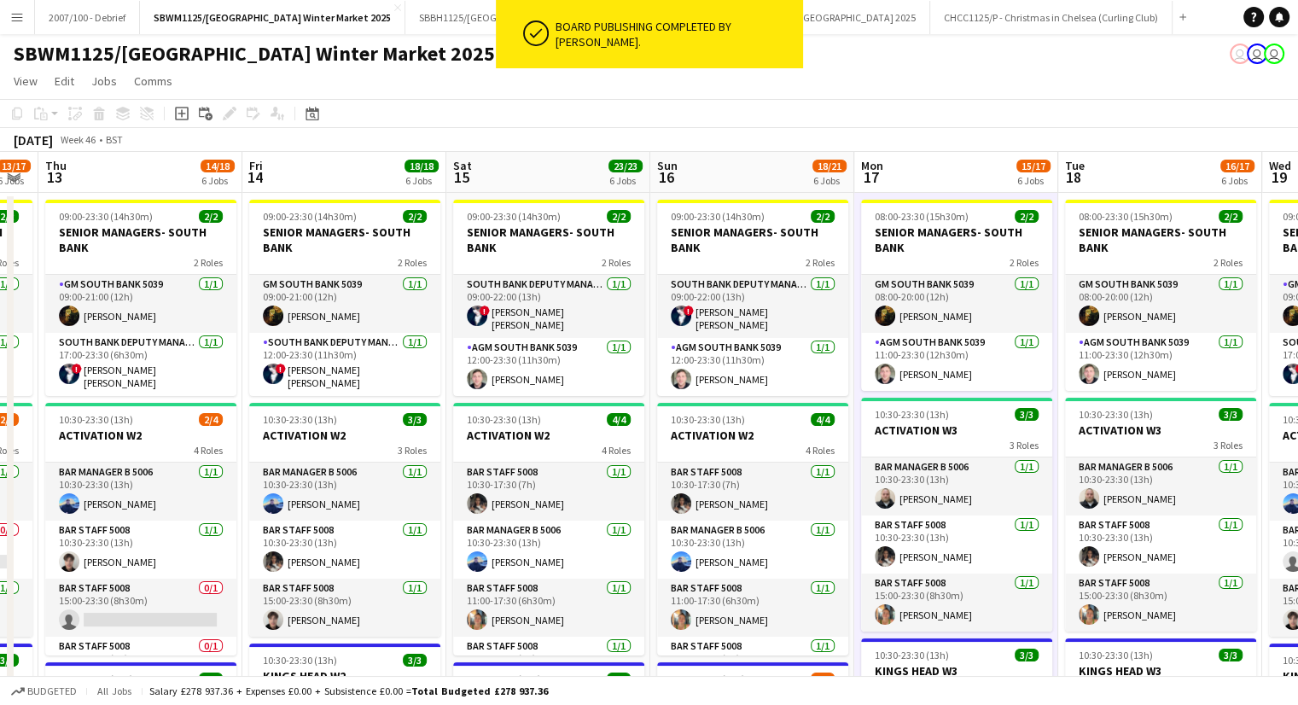
drag, startPoint x: 1044, startPoint y: 410, endPoint x: 531, endPoint y: 538, distance: 529.1
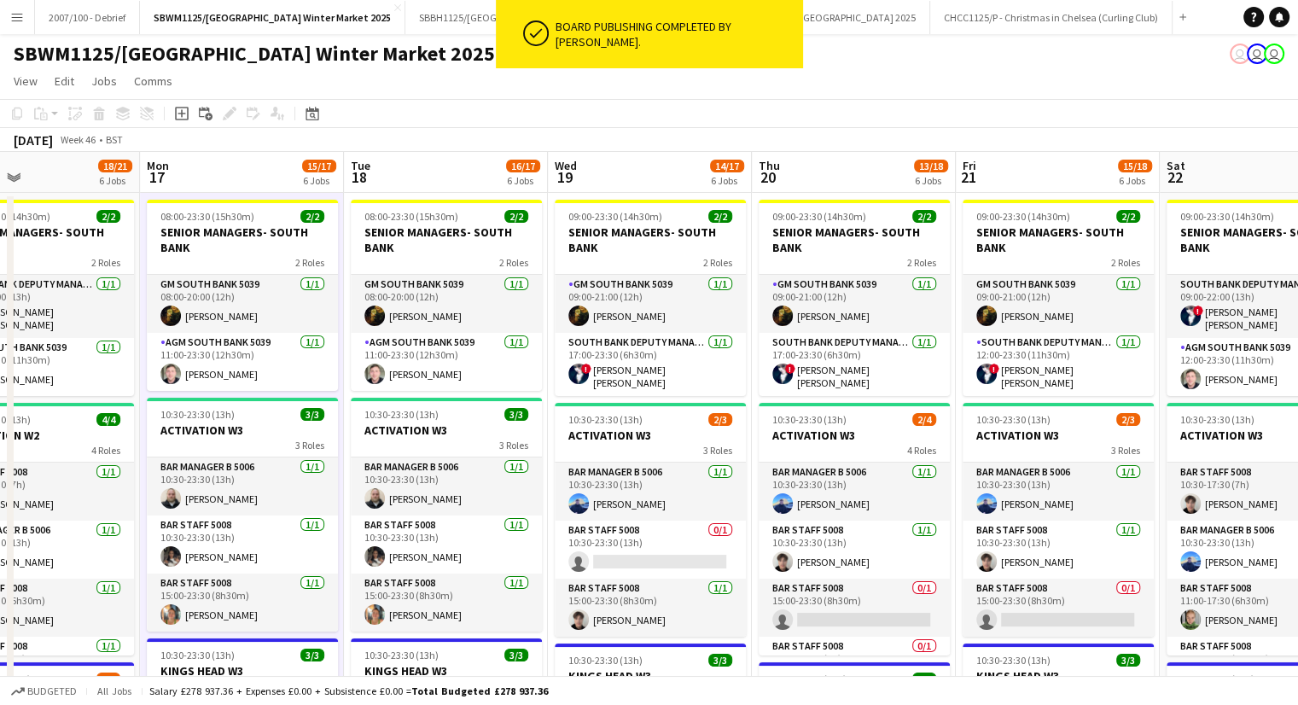
scroll to position [0, 720]
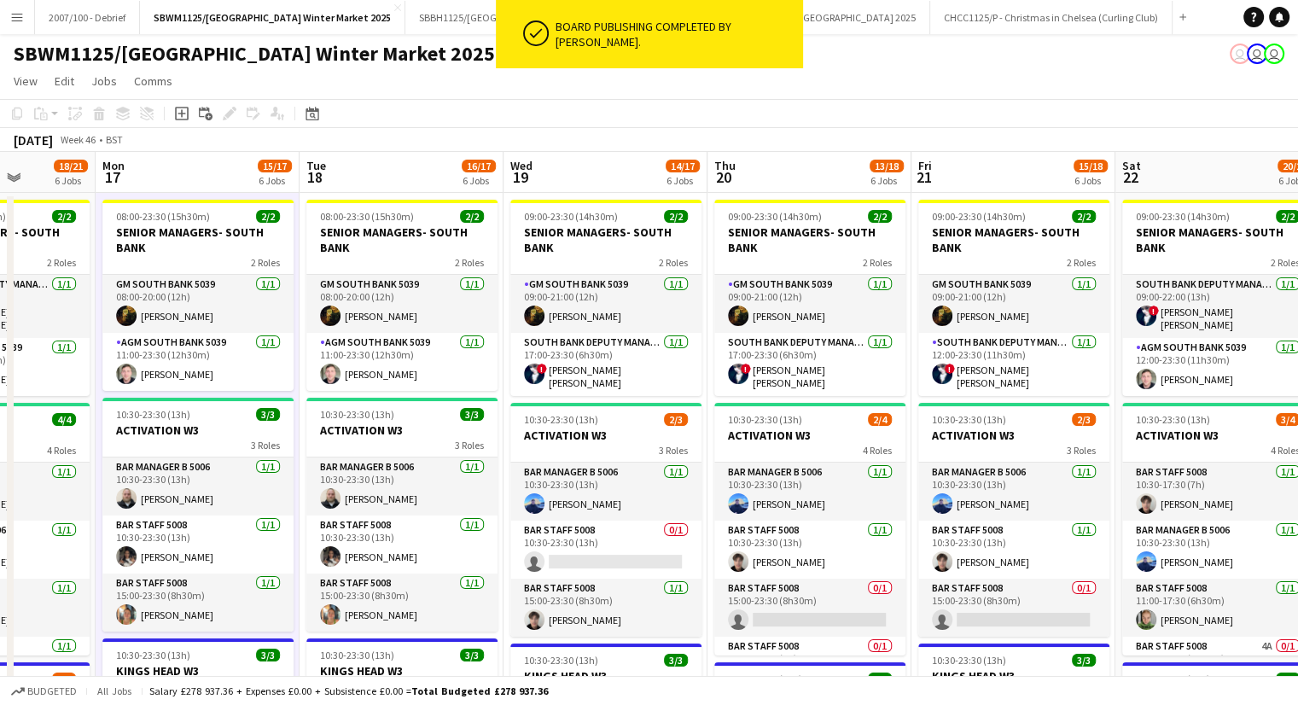
drag, startPoint x: 791, startPoint y: 427, endPoint x: 587, endPoint y: 464, distance: 207.2
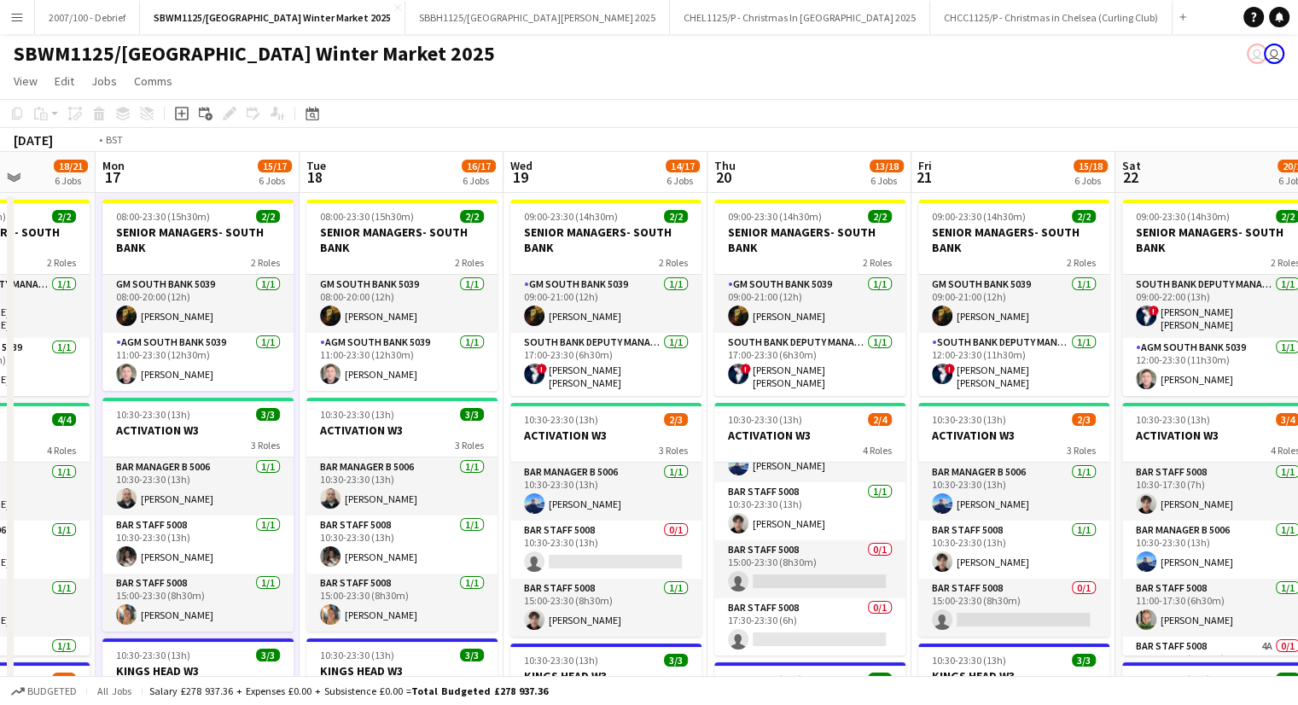
drag, startPoint x: 621, startPoint y: 242, endPoint x: 314, endPoint y: 277, distance: 309.2
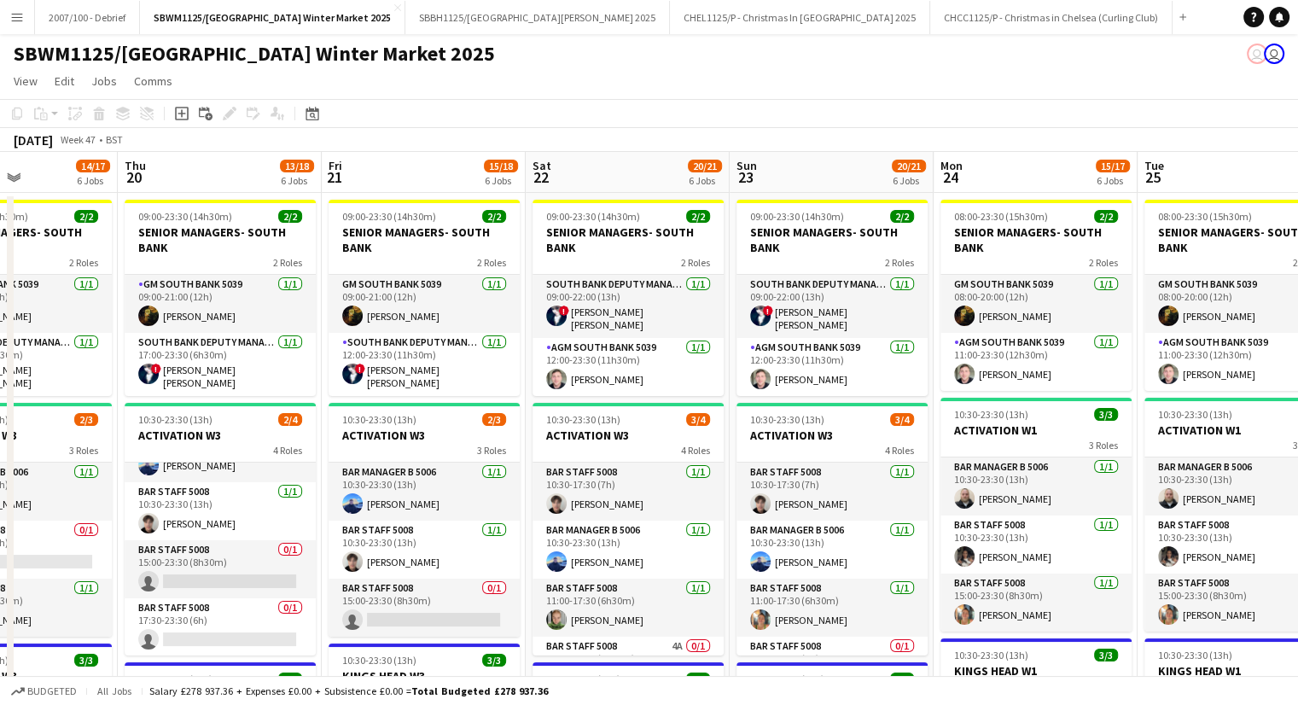
scroll to position [0, 536]
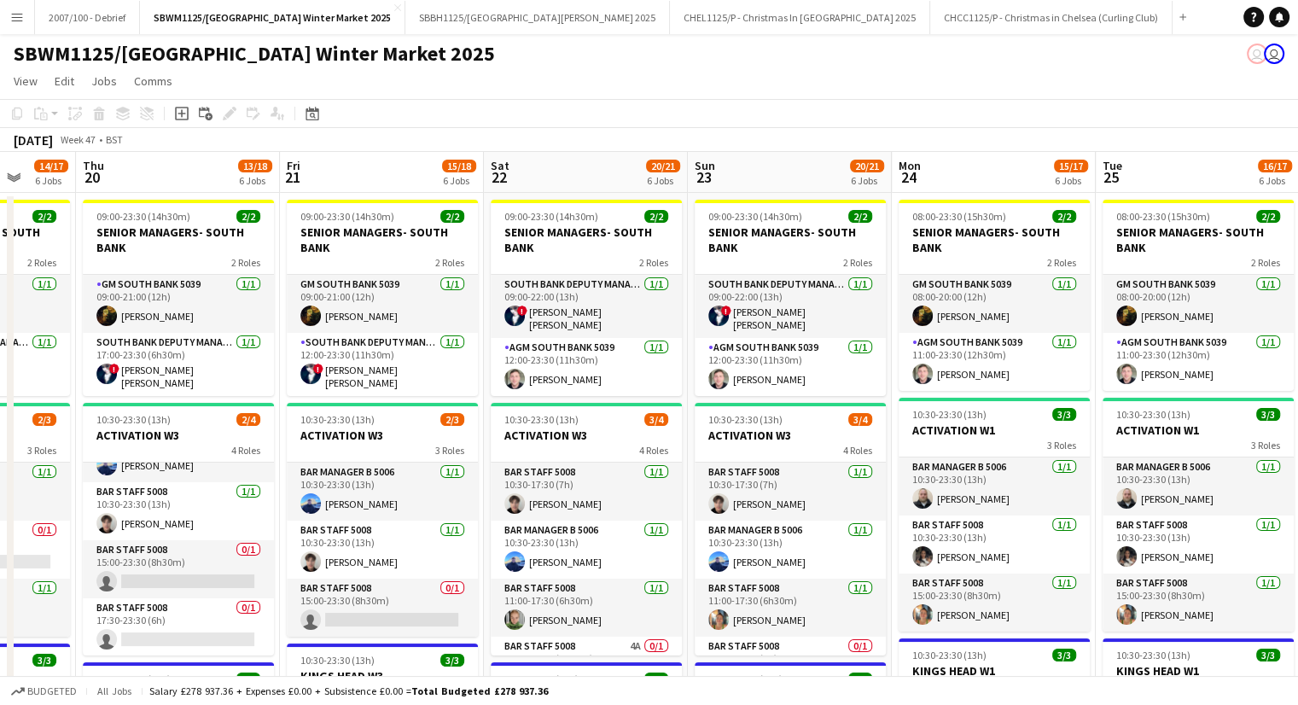
drag, startPoint x: 927, startPoint y: 277, endPoint x: 896, endPoint y: 279, distance: 30.8
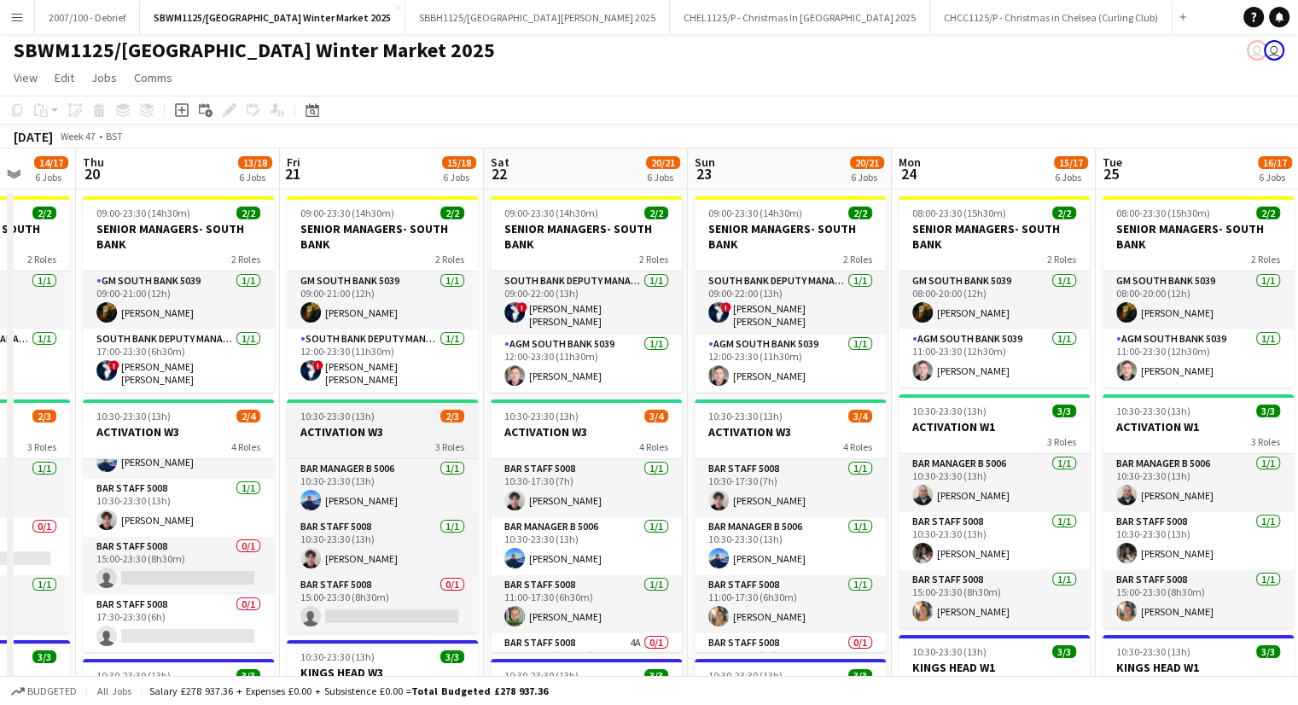
scroll to position [0, 0]
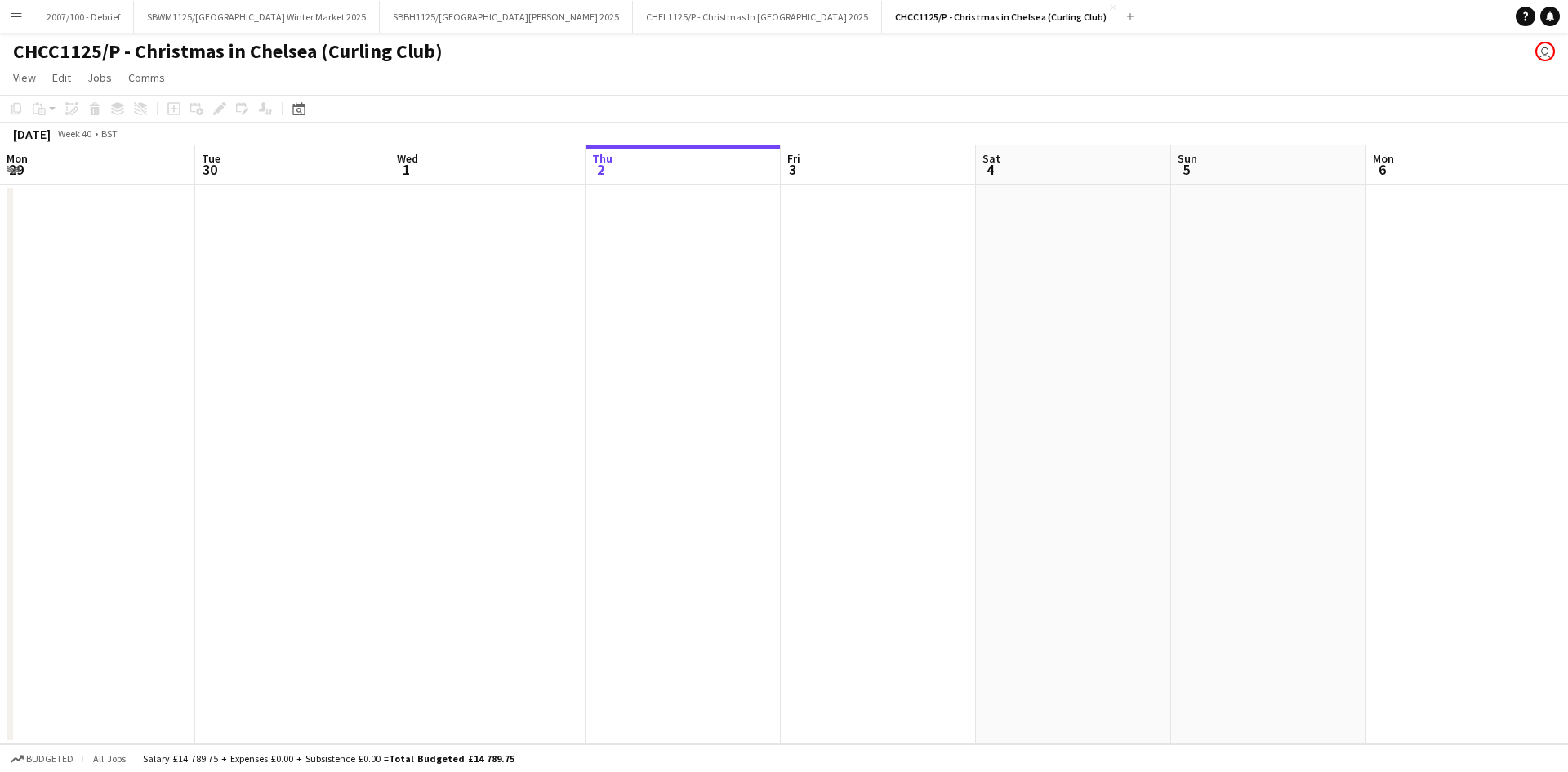
scroll to position [0, 391]
